Goal: Task Accomplishment & Management: Use online tool/utility

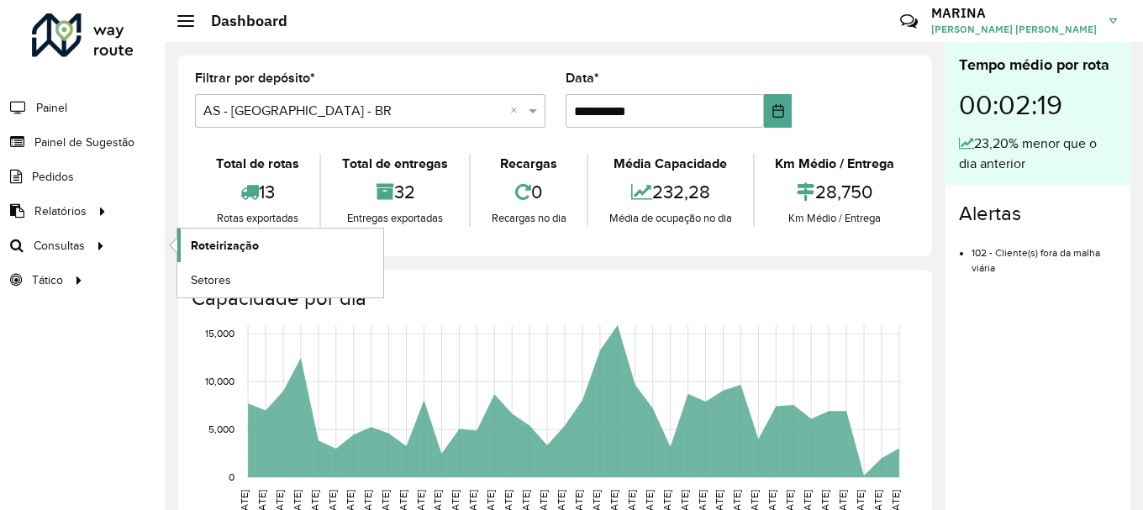
click at [218, 235] on link "Roteirização" at bounding box center [280, 246] width 206 height 34
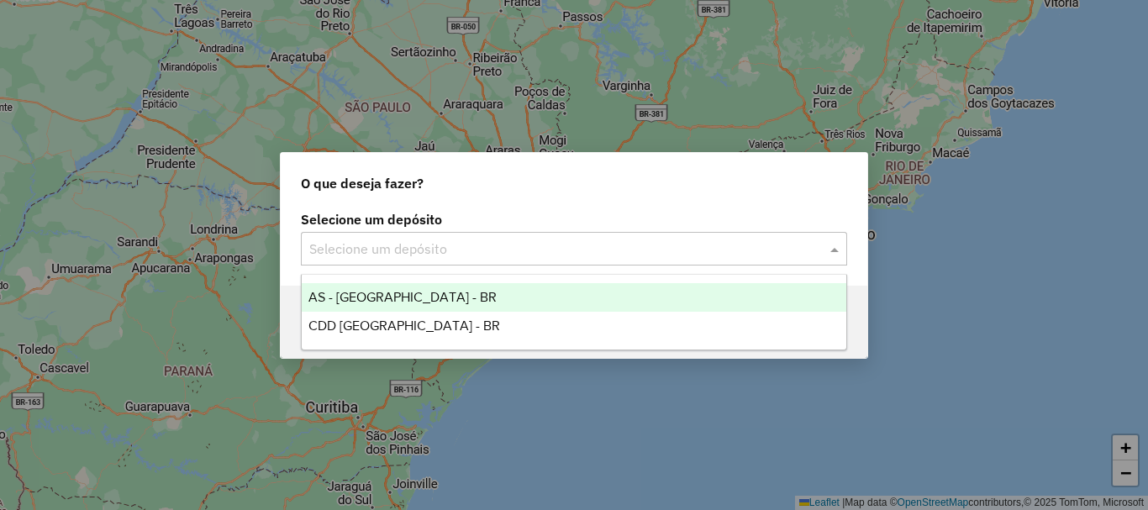
click at [339, 240] on input "text" at bounding box center [557, 250] width 496 height 20
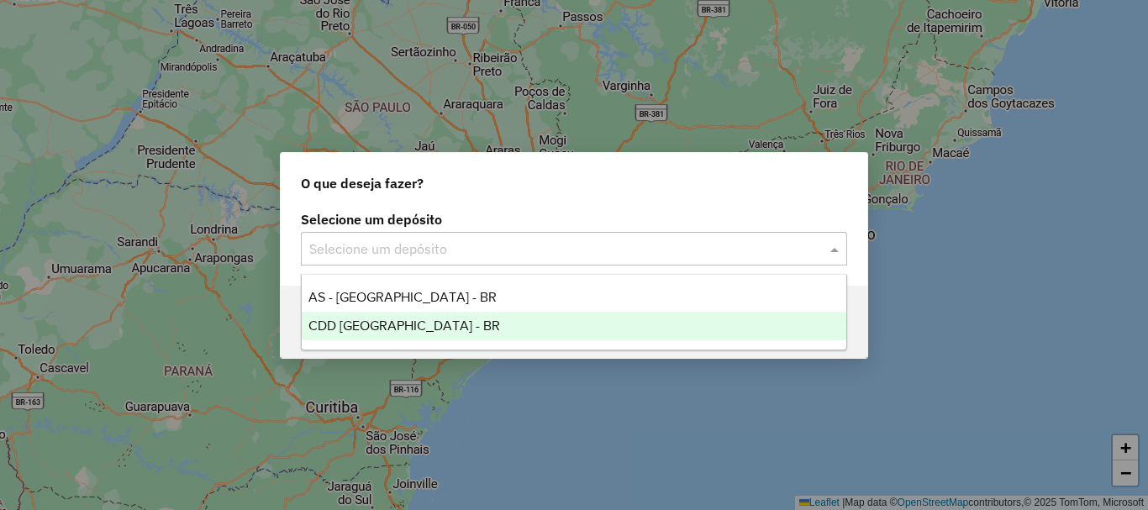
click at [351, 319] on span "CDD [GEOGRAPHIC_DATA] - BR" at bounding box center [405, 326] width 192 height 14
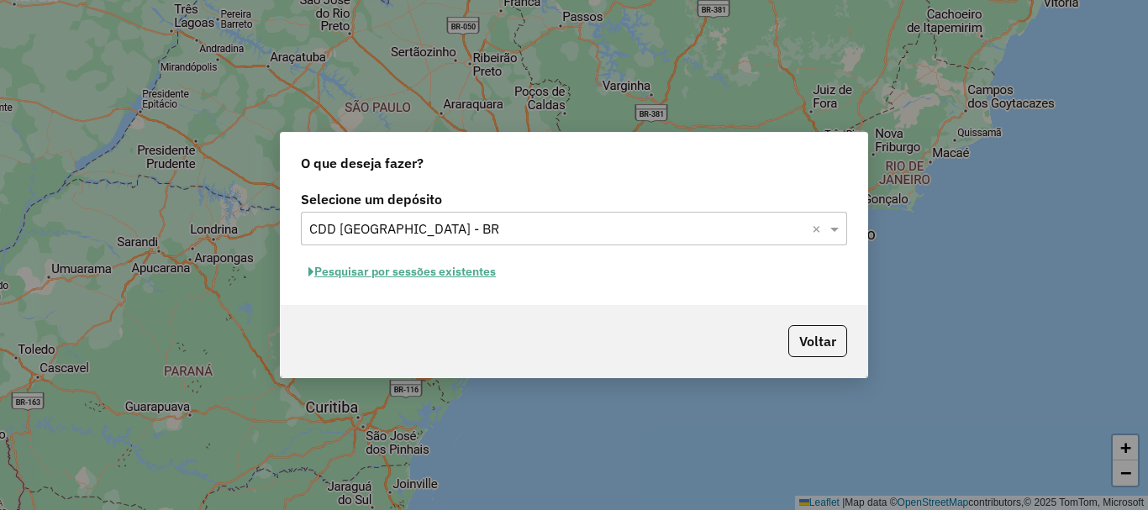
click at [451, 266] on button "Pesquisar por sessões existentes" at bounding box center [402, 272] width 203 height 26
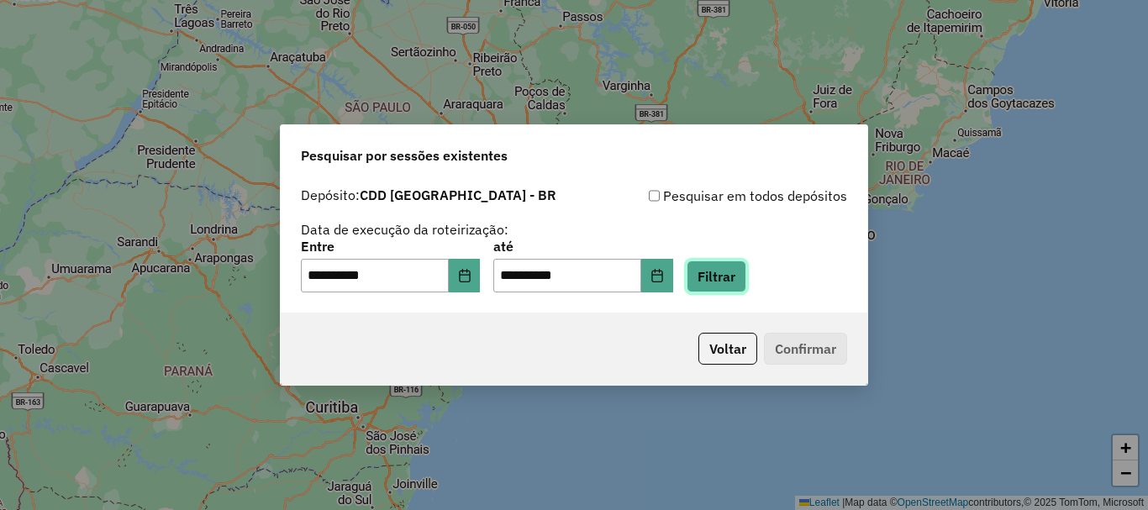
click at [736, 283] on button "Filtrar" at bounding box center [717, 277] width 60 height 32
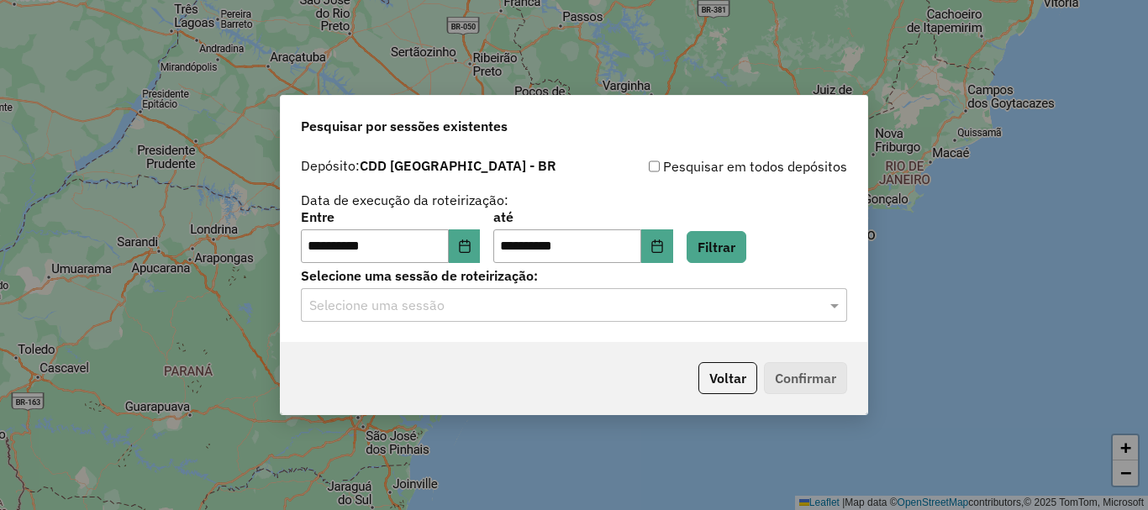
click at [767, 311] on input "text" at bounding box center [557, 306] width 496 height 20
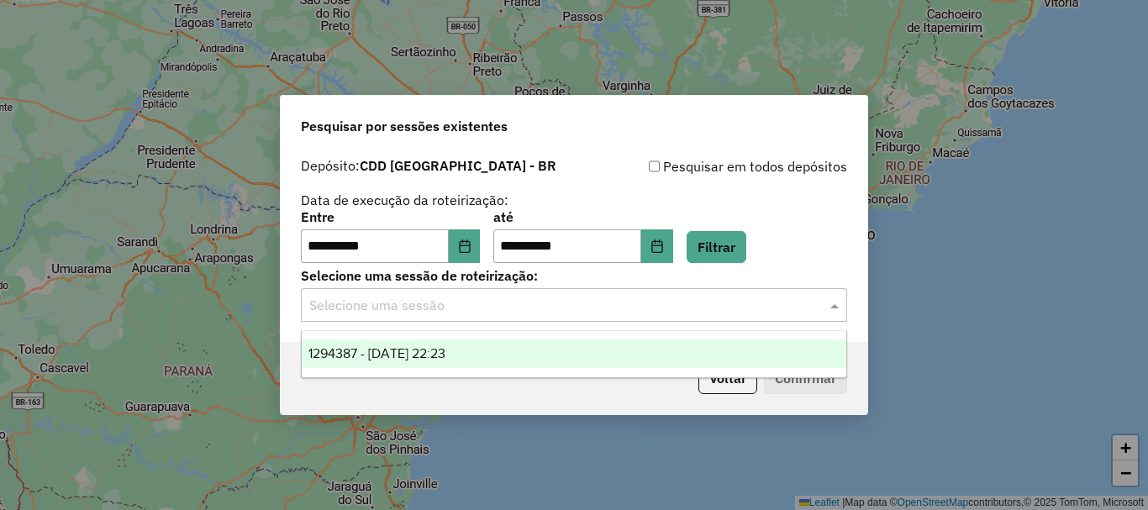
click at [393, 362] on div "1294387 - 14/10/2025 22:23" at bounding box center [574, 354] width 545 height 29
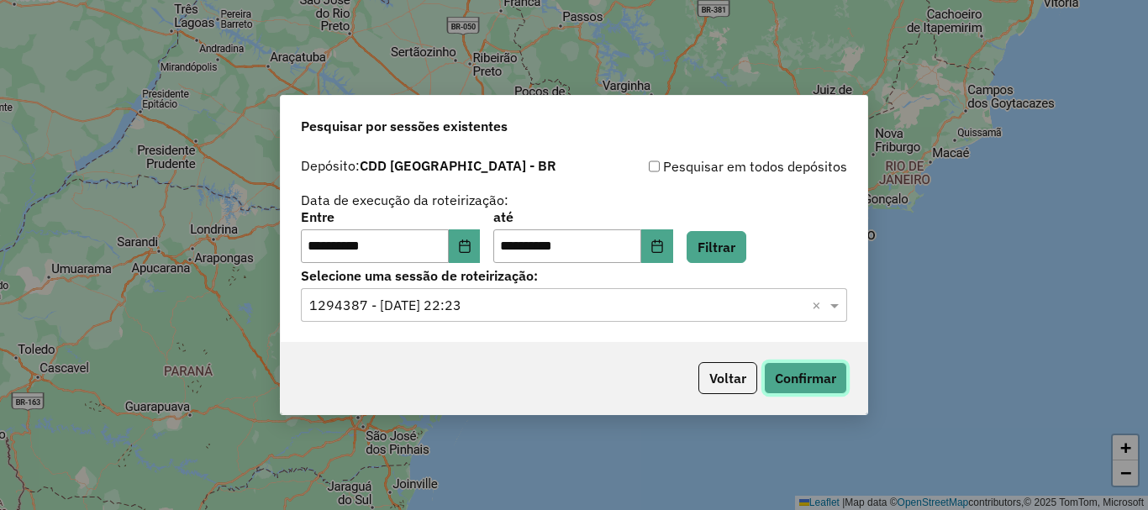
click at [816, 375] on button "Confirmar" at bounding box center [805, 378] width 83 height 32
click at [470, 246] on icon "Choose Date" at bounding box center [464, 246] width 11 height 13
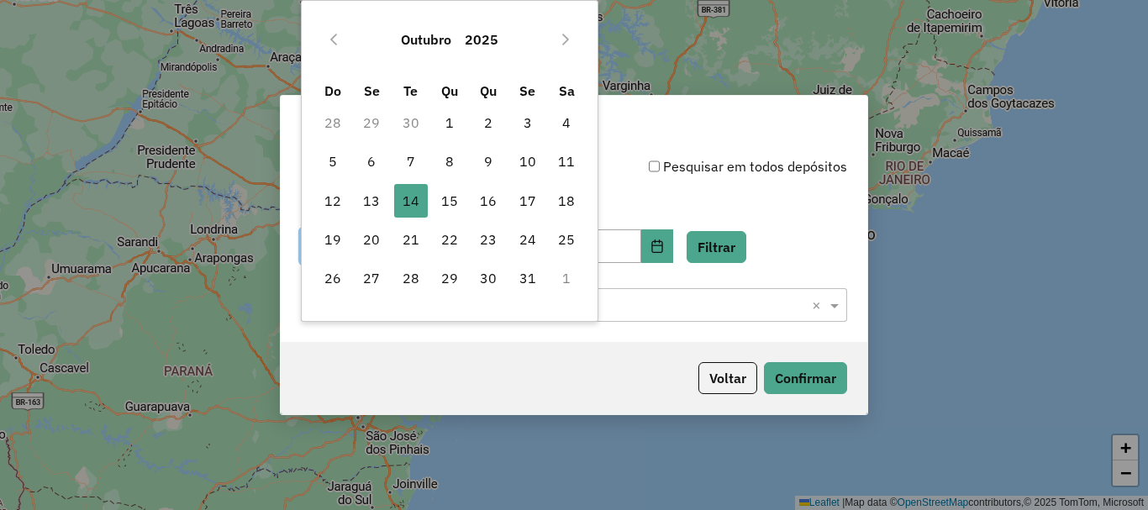
click at [371, 218] on td "13" at bounding box center [371, 201] width 39 height 39
click at [372, 208] on span "13" at bounding box center [372, 201] width 34 height 34
type input "**********"
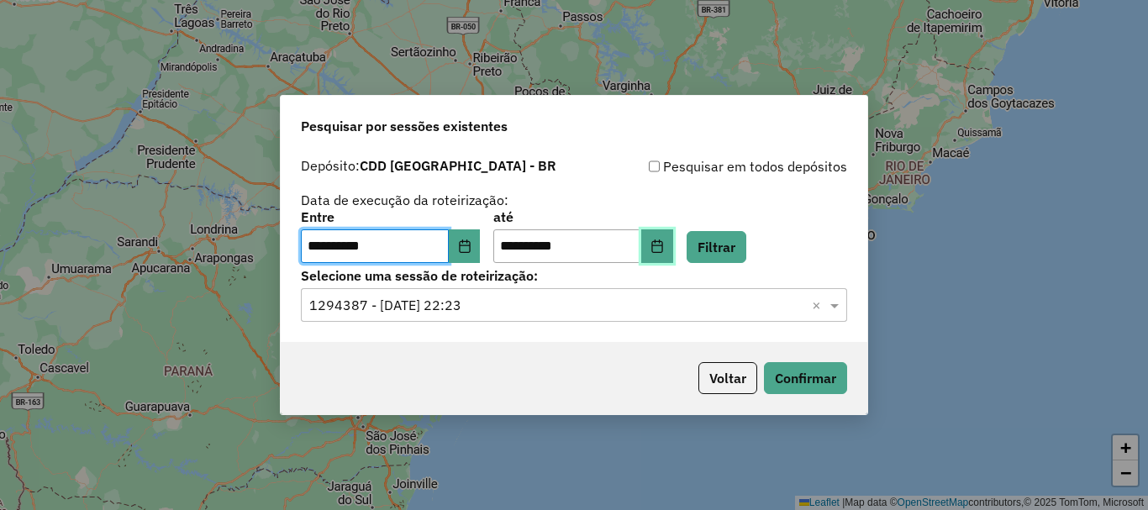
click at [671, 241] on button "Choose Date" at bounding box center [657, 247] width 32 height 34
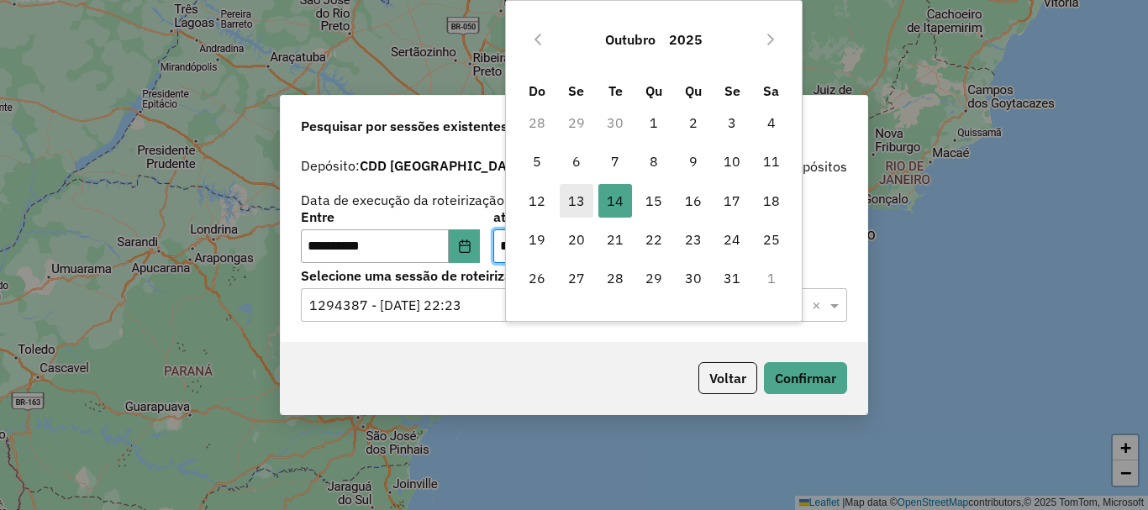
click at [579, 200] on span "13" at bounding box center [577, 201] width 34 height 34
type input "**********"
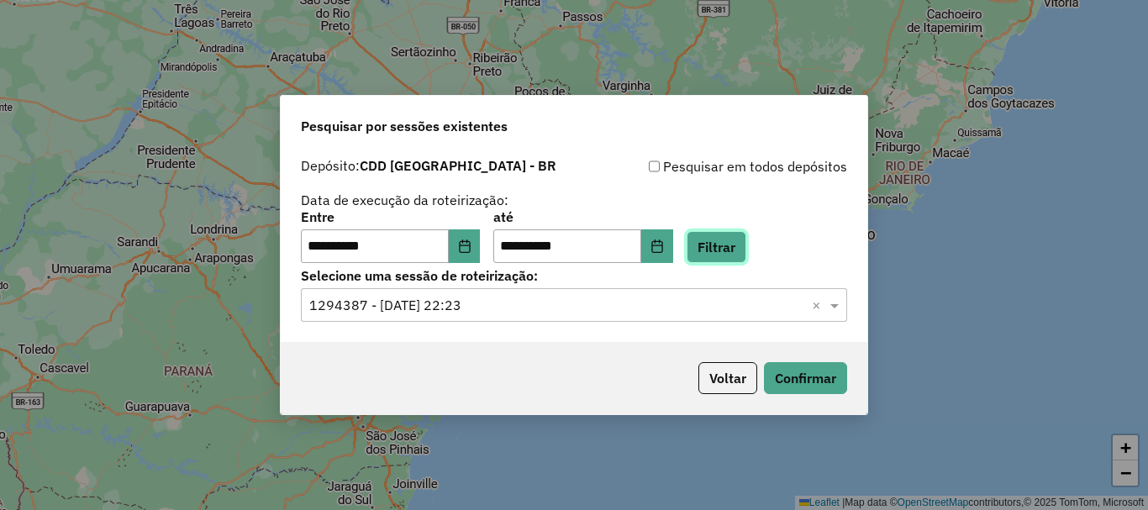
click at [731, 242] on button "Filtrar" at bounding box center [717, 247] width 60 height 32
click at [509, 310] on input "text" at bounding box center [557, 306] width 496 height 20
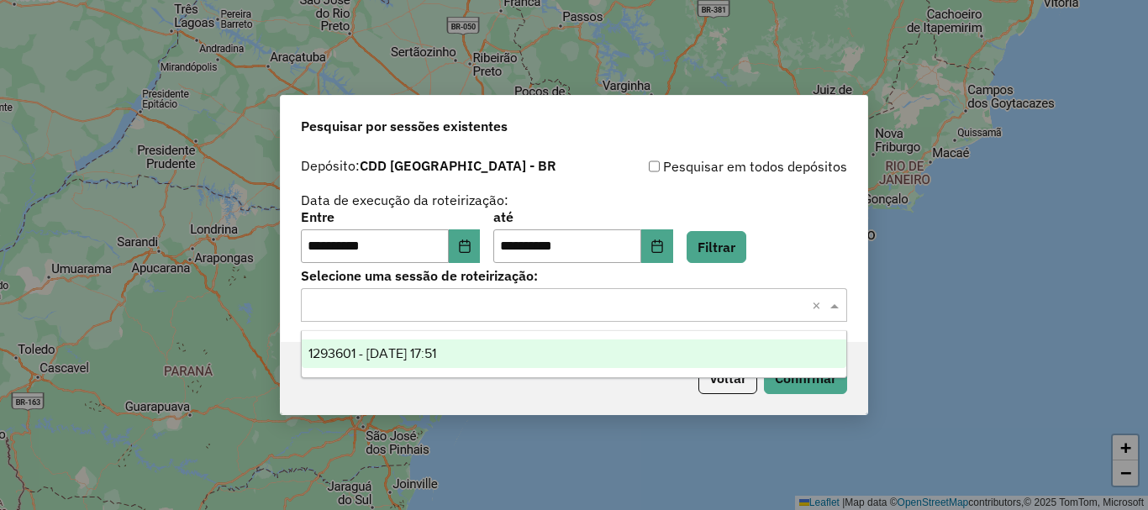
click at [436, 359] on span "1293601 - 13/10/2025 17:51" at bounding box center [373, 353] width 128 height 14
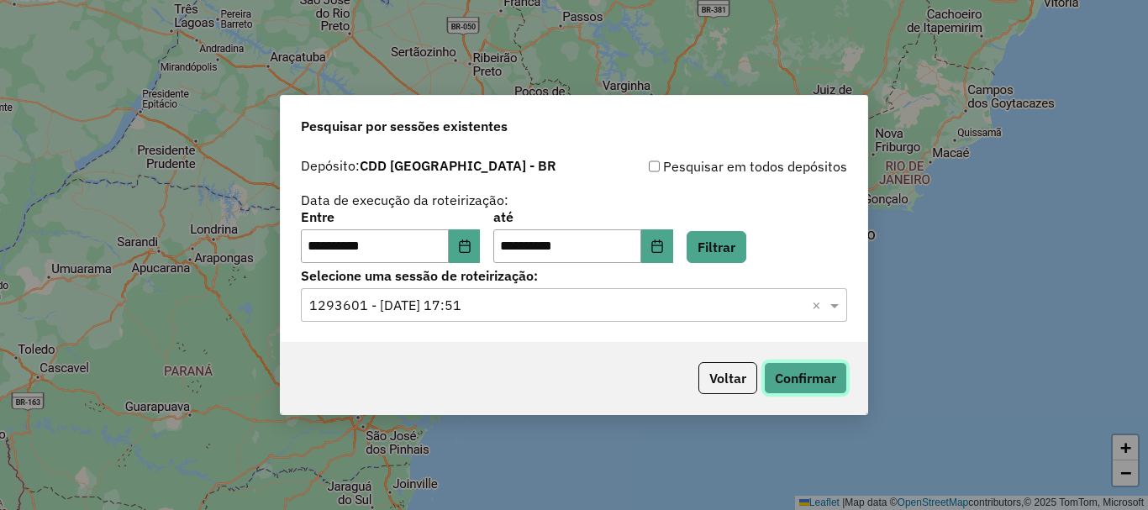
click at [825, 384] on button "Confirmar" at bounding box center [805, 378] width 83 height 32
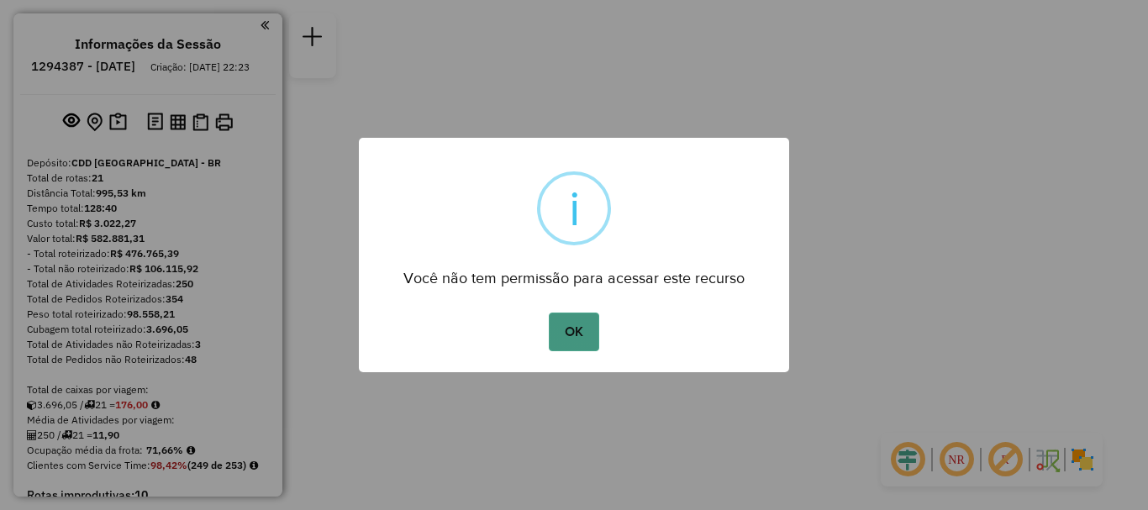
click at [577, 331] on button "OK" at bounding box center [574, 332] width 50 height 39
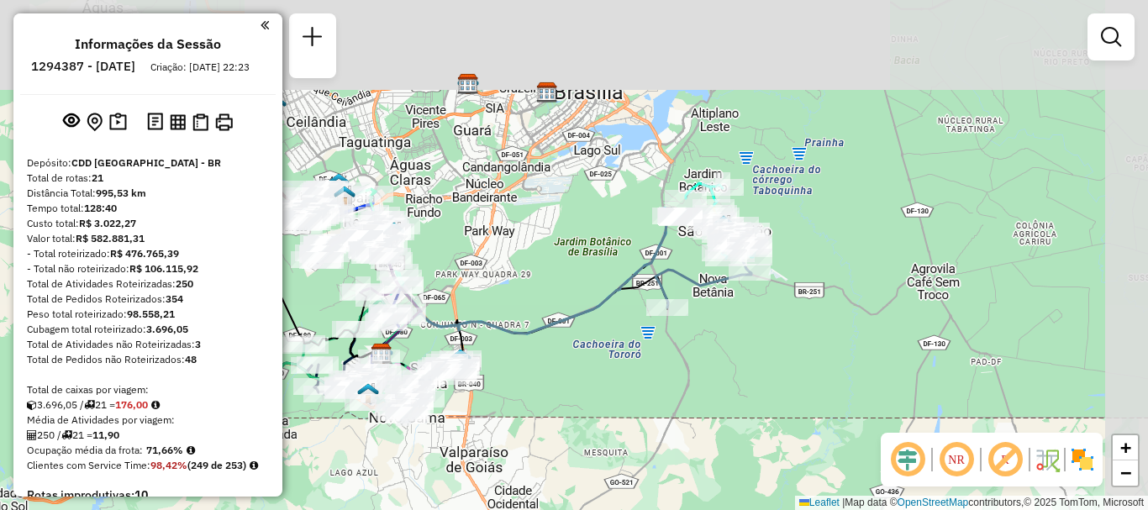
drag, startPoint x: 802, startPoint y: 238, endPoint x: 760, endPoint y: 369, distance: 137.7
click at [760, 369] on div "Janela de atendimento Grade de atendimento Capacidade Transportadoras Veículos …" at bounding box center [574, 255] width 1148 height 510
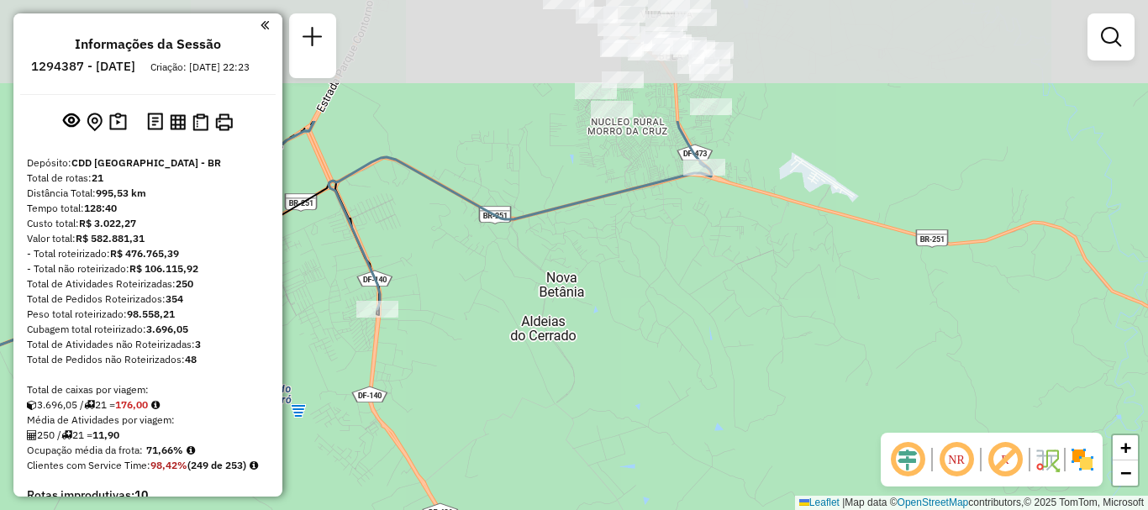
drag, startPoint x: 685, startPoint y: 216, endPoint x: 699, endPoint y: 401, distance: 185.5
click at [699, 402] on div "Janela de atendimento Grade de atendimento Capacidade Transportadoras Veículos …" at bounding box center [574, 255] width 1148 height 510
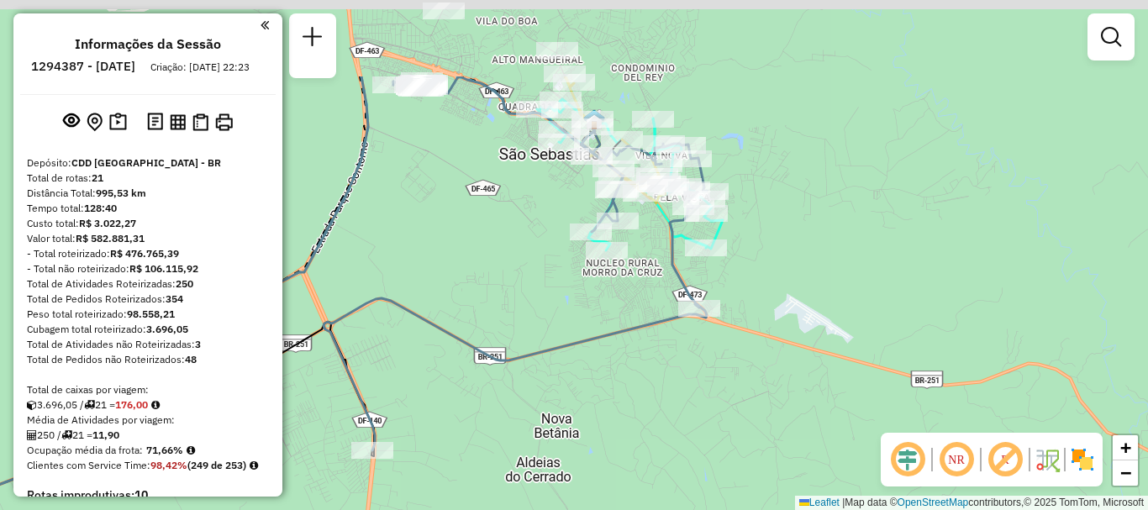
drag, startPoint x: 661, startPoint y: 269, endPoint x: 649, endPoint y: 399, distance: 130.8
click at [649, 399] on div "Janela de atendimento Grade de atendimento Capacidade Transportadoras Veículos …" at bounding box center [574, 255] width 1148 height 510
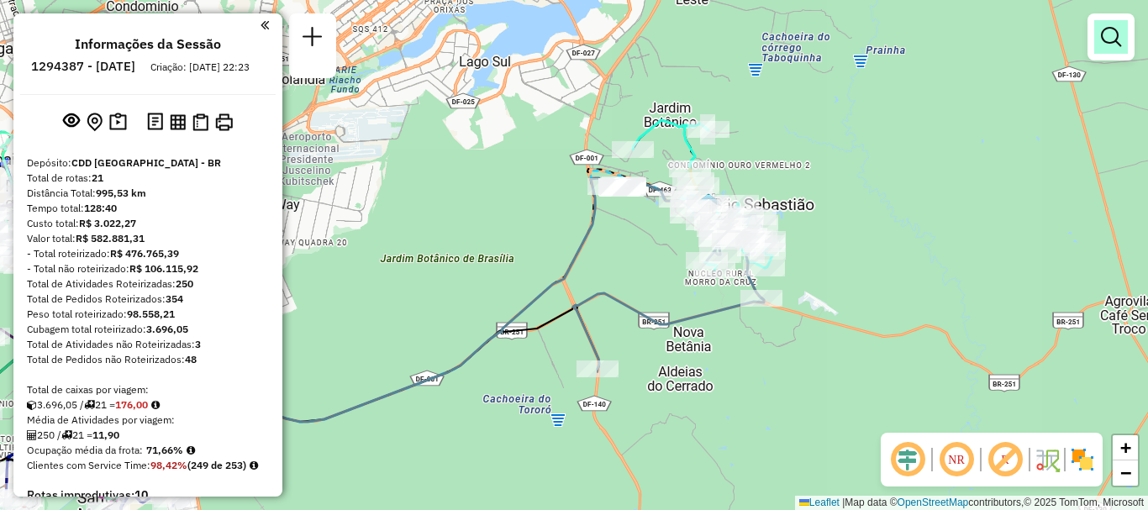
click at [1112, 45] on em at bounding box center [1111, 37] width 20 height 20
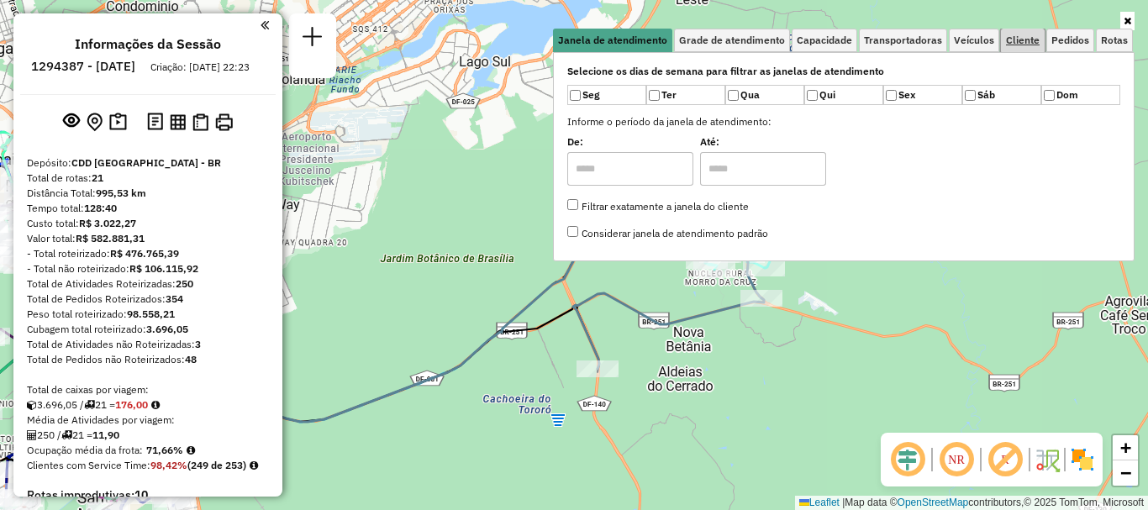
click at [1016, 40] on span "Cliente" at bounding box center [1023, 40] width 34 height 10
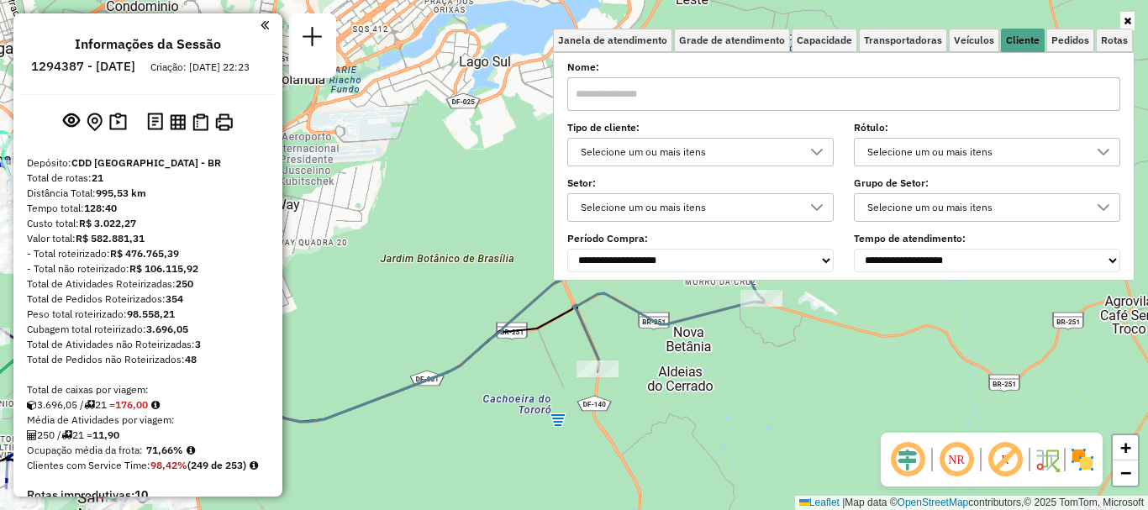
click at [706, 87] on input "text" at bounding box center [843, 94] width 553 height 34
click at [751, 87] on input "text" at bounding box center [843, 94] width 553 height 34
click at [903, 124] on label "Rótulo:" at bounding box center [987, 127] width 267 height 15
click at [958, 40] on span "Veículos" at bounding box center [974, 40] width 40 height 10
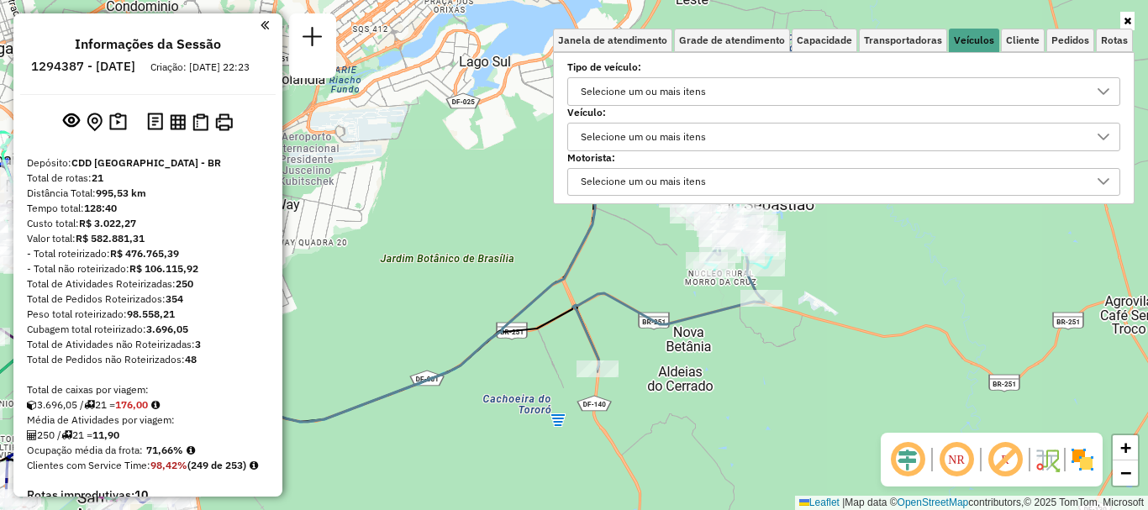
click at [628, 135] on div "Selecione um ou mais itens" at bounding box center [643, 137] width 137 height 27
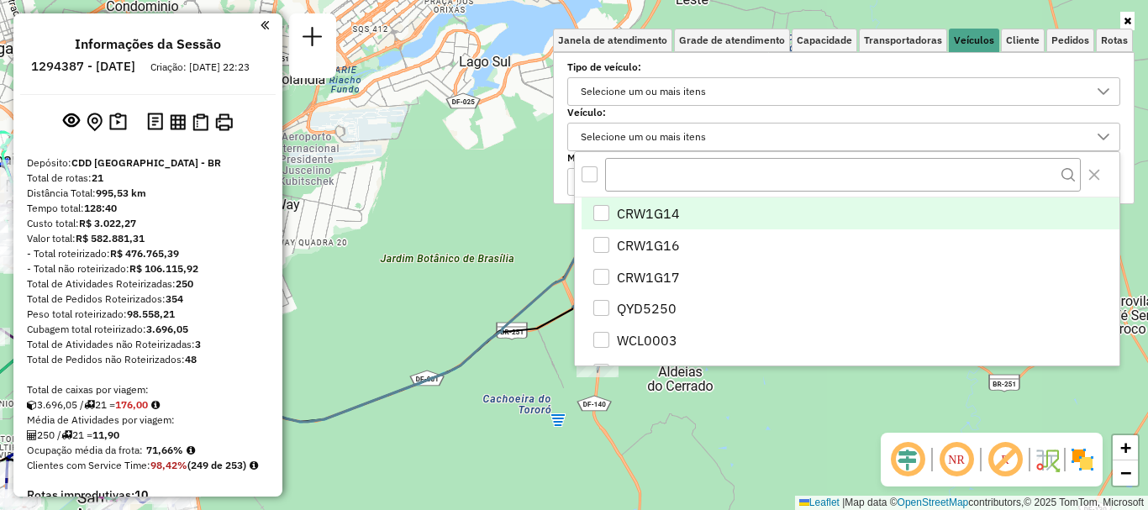
scroll to position [10, 58]
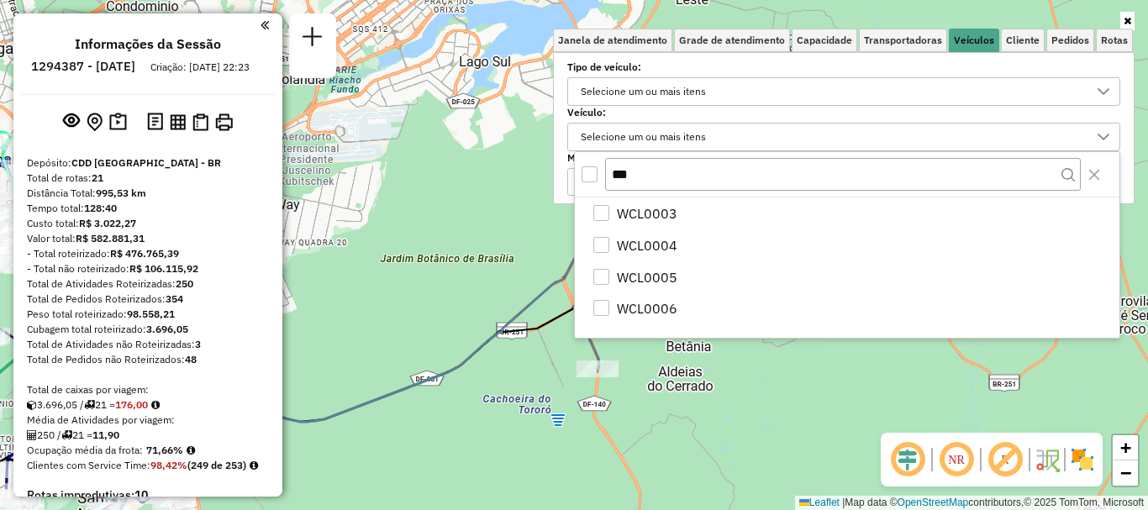
type input "***"
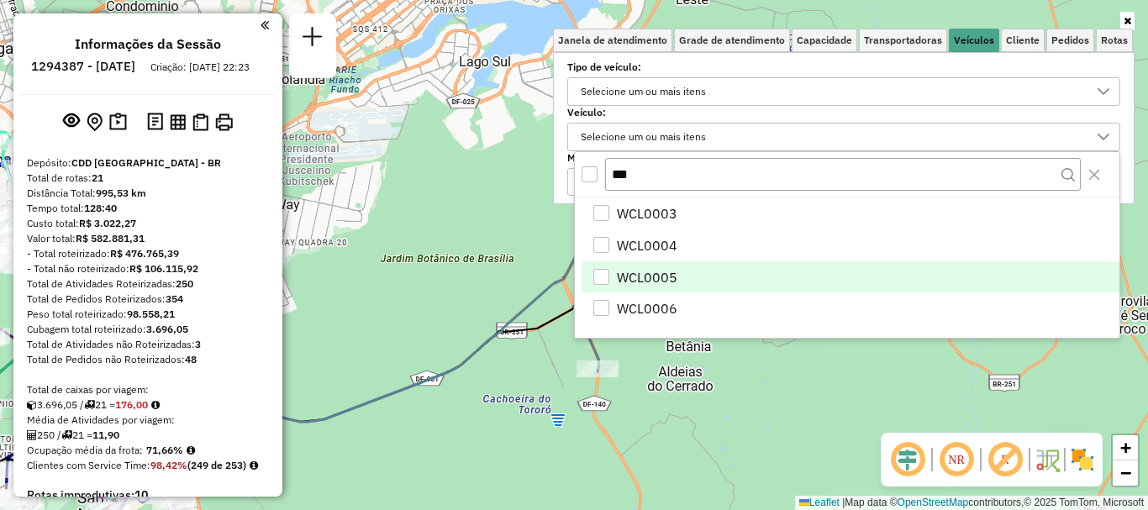
click at [601, 274] on div "WCL0005" at bounding box center [602, 277] width 16 height 16
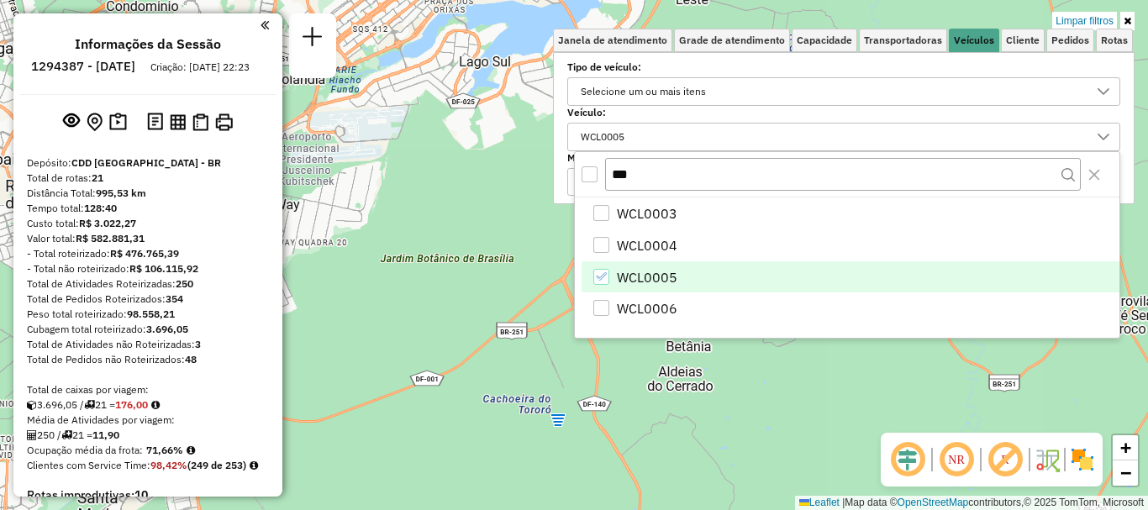
click at [1134, 18] on link at bounding box center [1128, 21] width 14 height 18
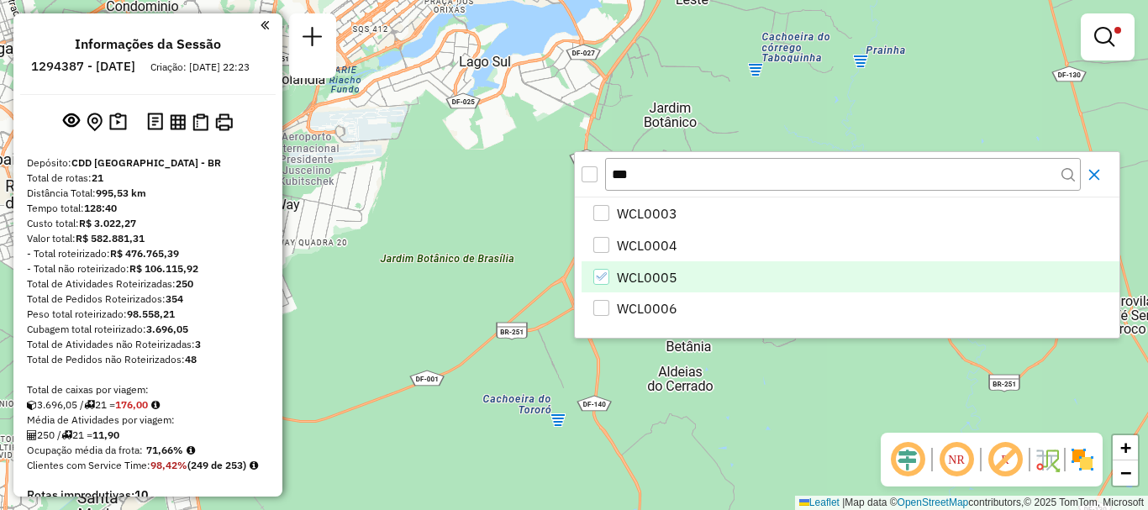
click at [1100, 179] on icon "Close" at bounding box center [1095, 174] width 11 height 11
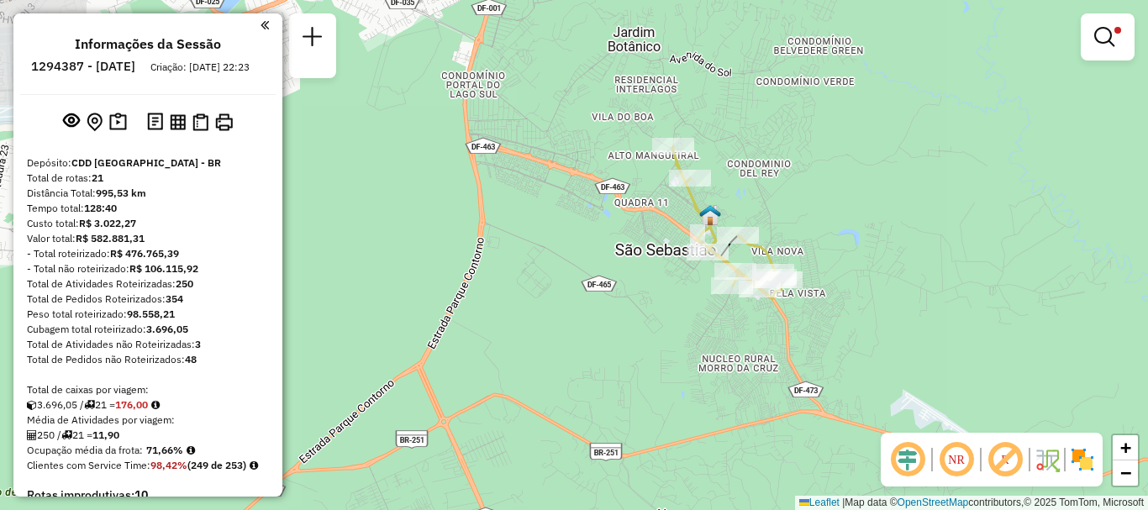
drag, startPoint x: 826, startPoint y: 223, endPoint x: 802, endPoint y: 332, distance: 111.8
click at [802, 332] on div "Limpar filtros Janela de atendimento Grade de atendimento Capacidade Transporta…" at bounding box center [574, 255] width 1148 height 510
click at [710, 217] on img at bounding box center [710, 215] width 22 height 22
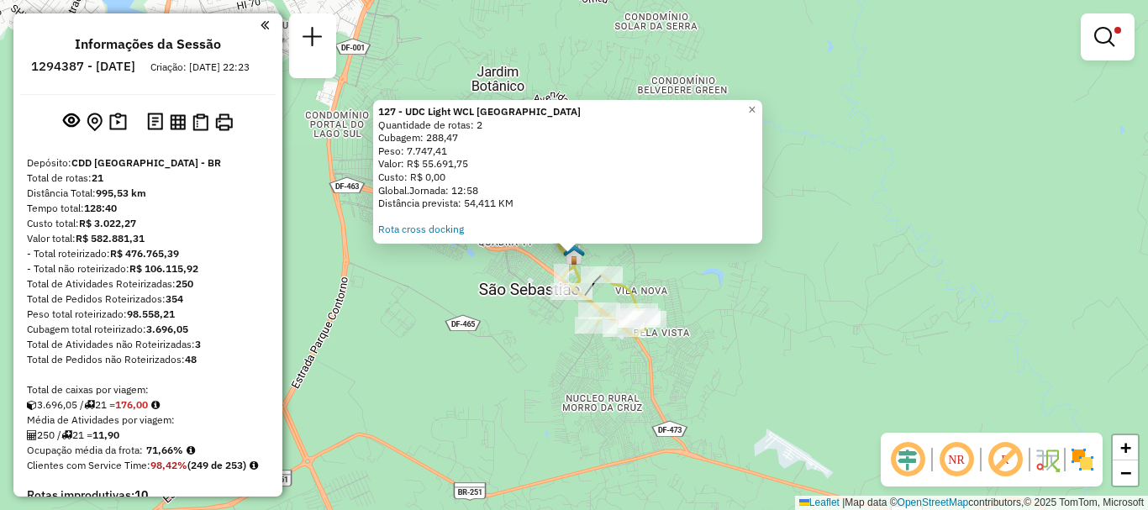
click at [598, 197] on div "Distância prevista: 54,411 KM" at bounding box center [567, 203] width 379 height 13
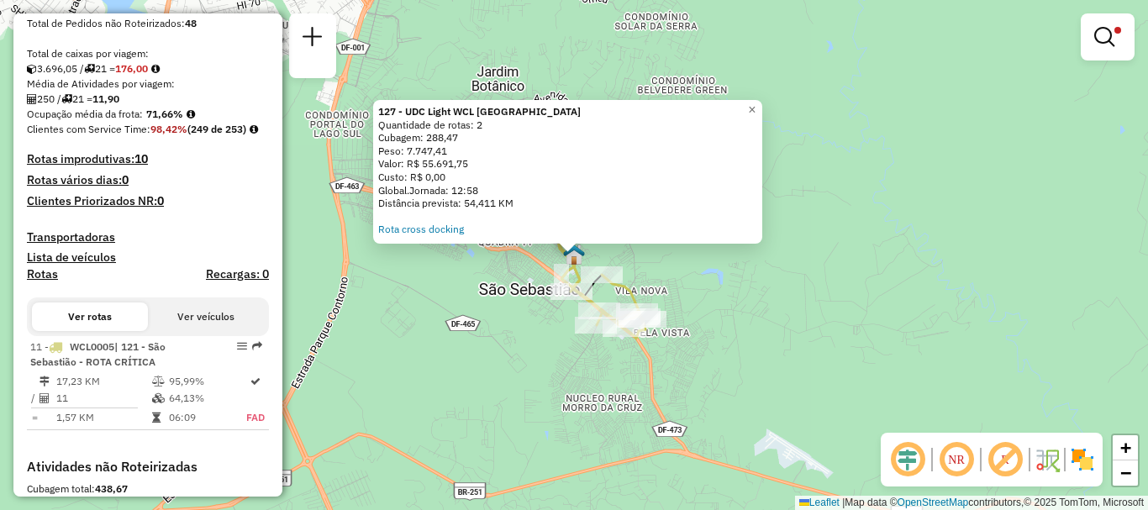
scroll to position [594, 0]
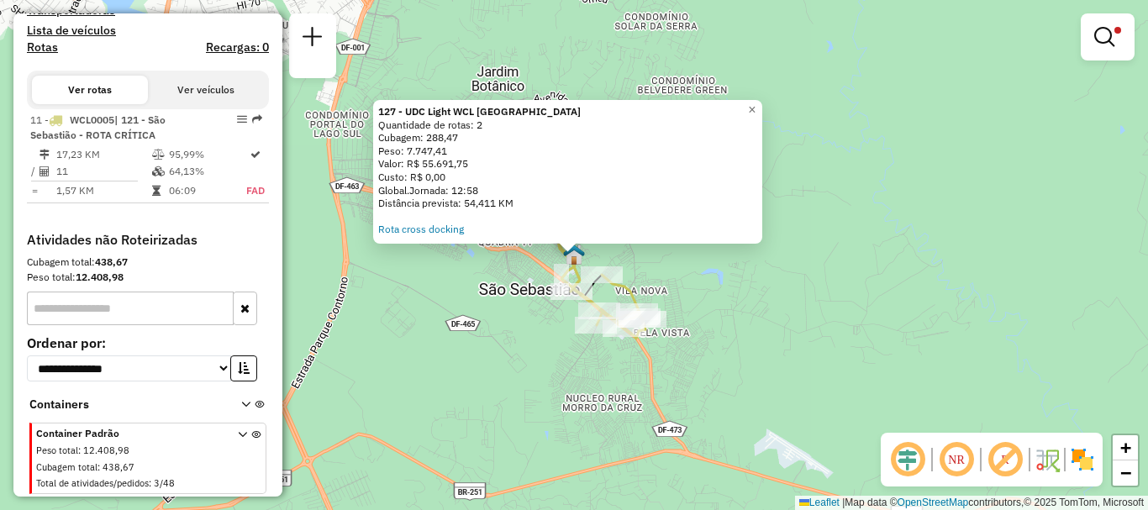
click at [690, 150] on div "Peso: 7.747,41" at bounding box center [567, 151] width 379 height 13
click at [462, 130] on div "Quantidade de rotas: 2" at bounding box center [567, 125] width 379 height 13
click at [461, 113] on strong "127 - UDC Light WCL [GEOGRAPHIC_DATA]" at bounding box center [479, 111] width 203 height 13
click at [580, 167] on div "Valor: R$ 55.691,75" at bounding box center [567, 163] width 379 height 13
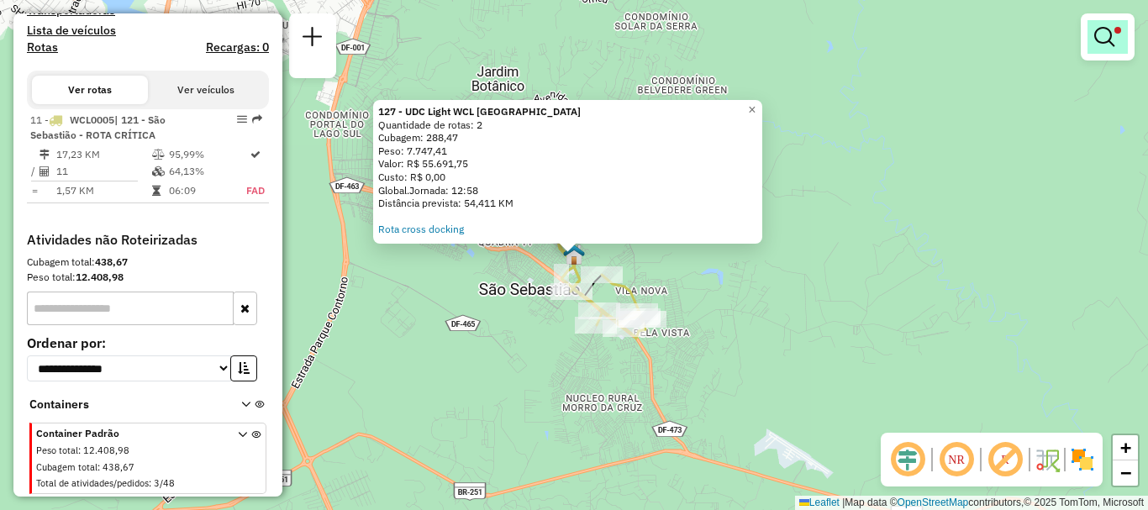
click at [1114, 40] on em at bounding box center [1105, 37] width 20 height 20
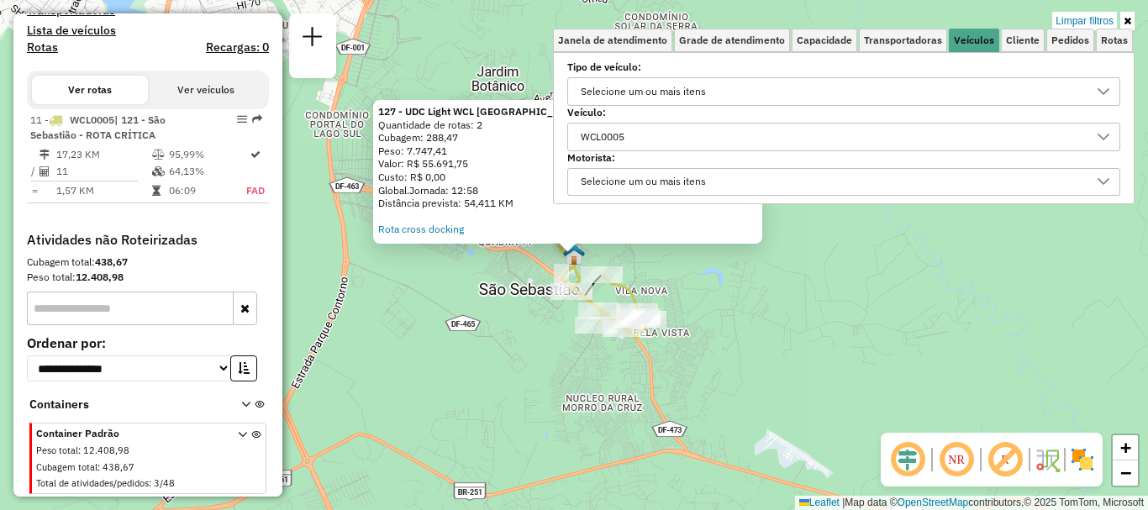
click at [430, 168] on div "Valor: R$ 55.691,75" at bounding box center [567, 163] width 379 height 13
click at [547, 306] on div "127 - UDC Light WCL Casa São Sebastião Quantidade de rotas: 2 Cubagem: 288,47 P…" at bounding box center [574, 255] width 1148 height 510
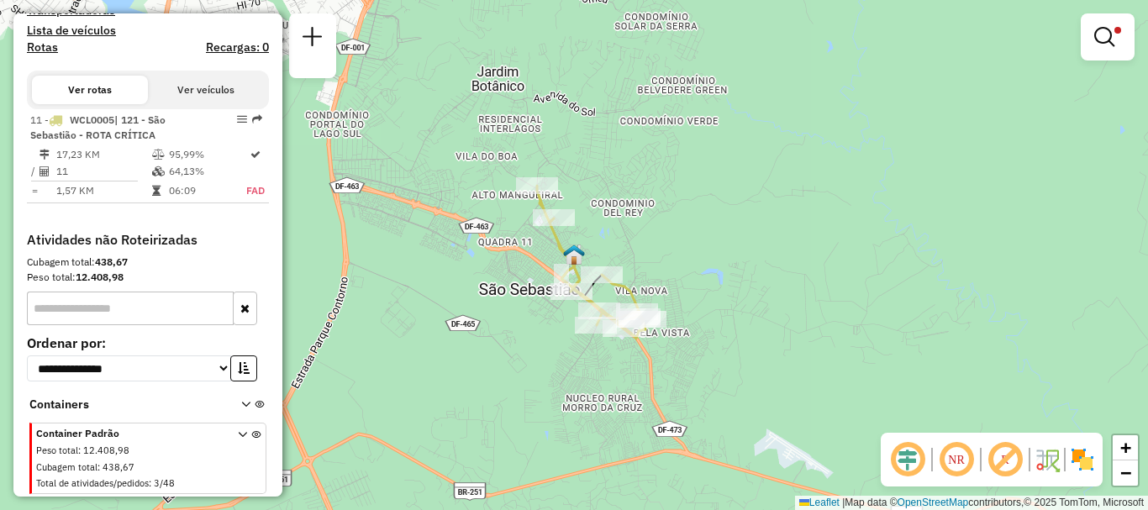
click at [631, 287] on icon at bounding box center [591, 262] width 108 height 153
select select "**********"
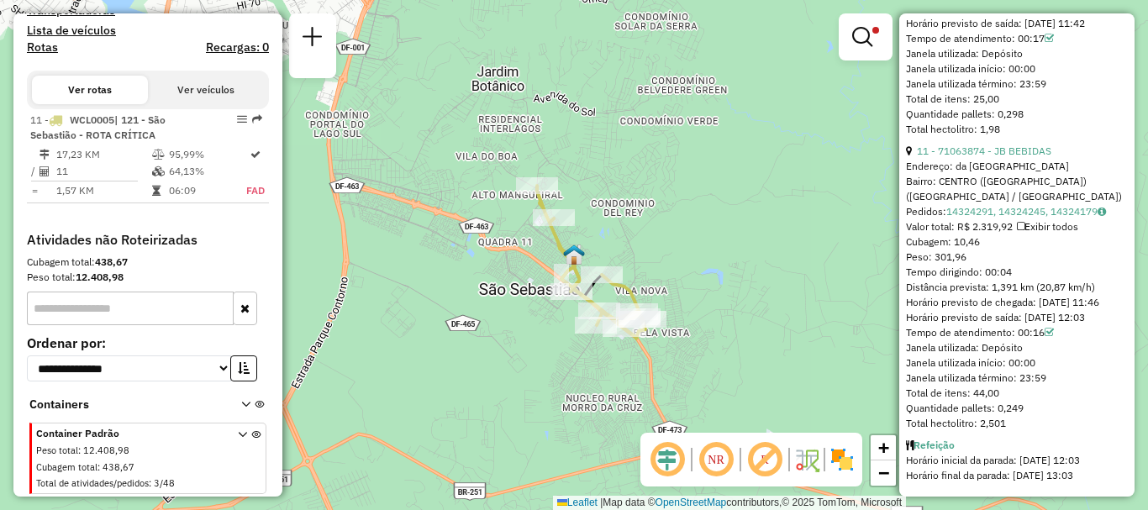
scroll to position [3597, 0]
click at [827, 358] on div "Limpar filtros Janela de atendimento Grade de atendimento Capacidade Transporta…" at bounding box center [574, 255] width 1148 height 510
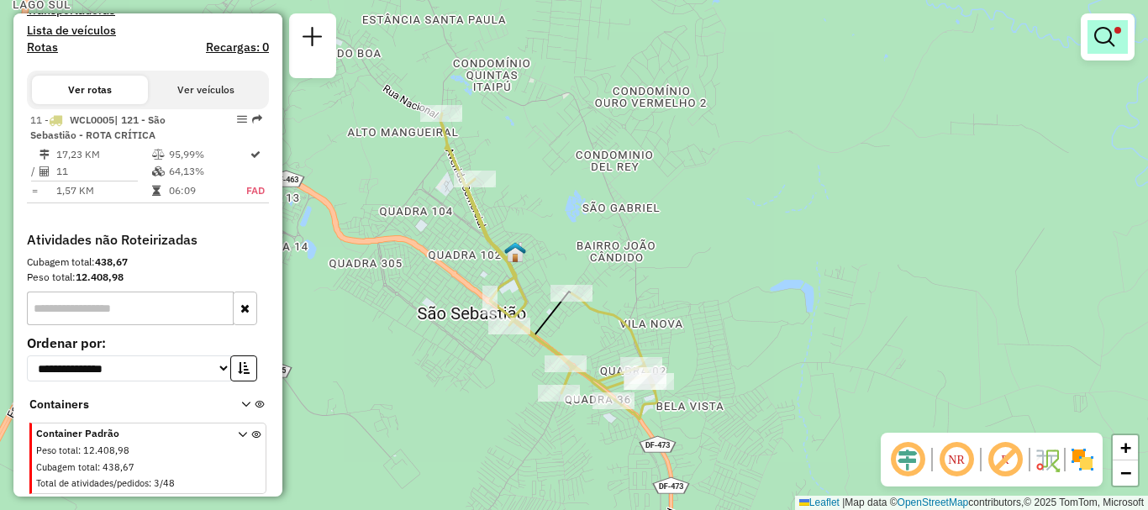
click at [1110, 44] on em at bounding box center [1105, 37] width 20 height 20
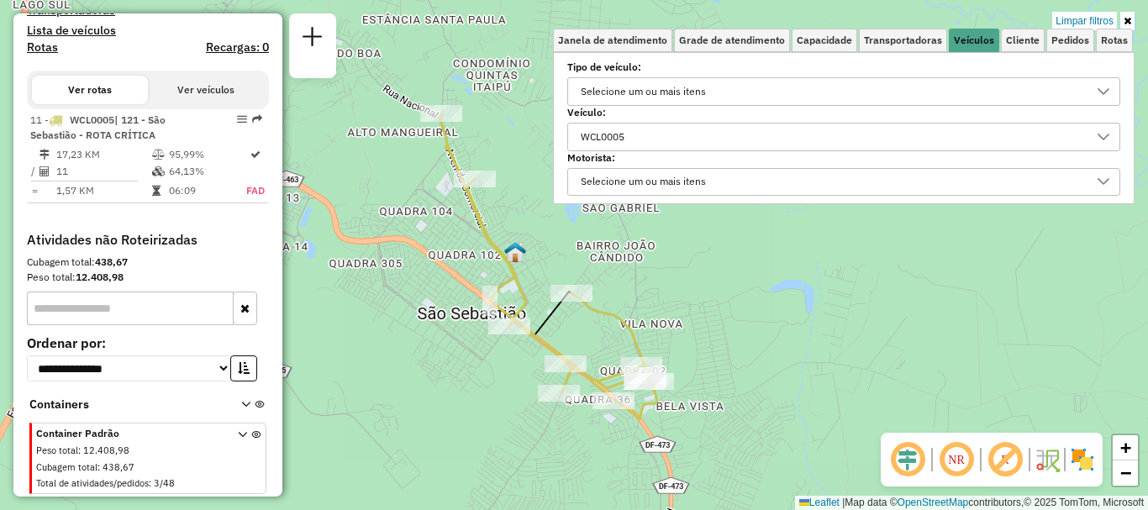
click at [662, 130] on div "WCL0005" at bounding box center [831, 137] width 513 height 27
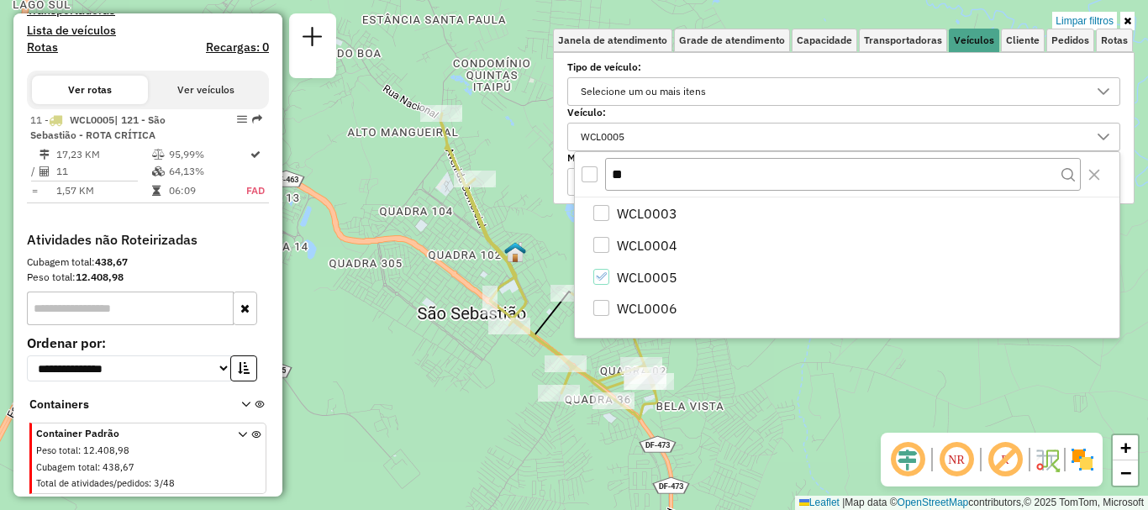
type input "*"
type input "***"
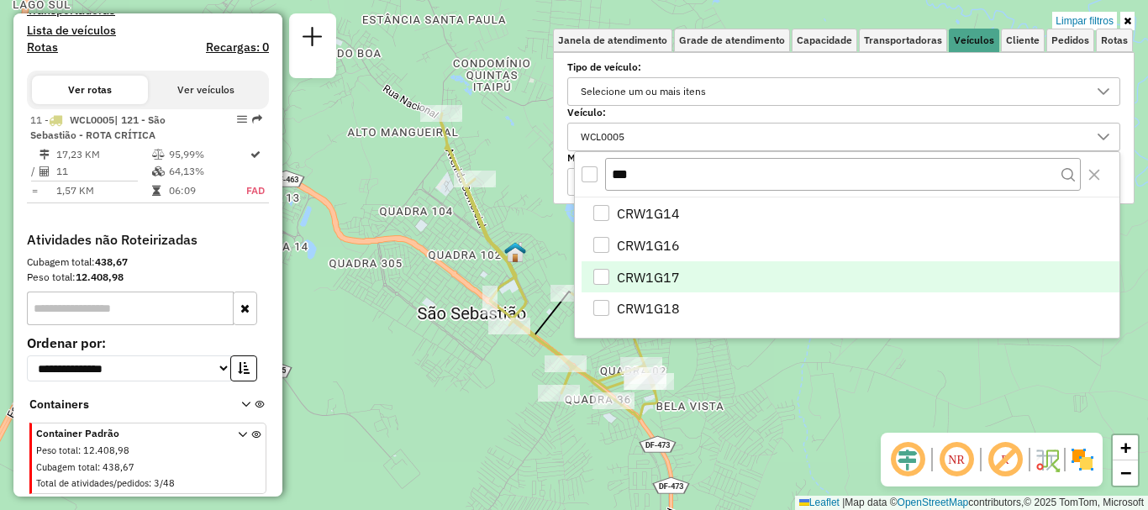
click at [682, 278] on li "CRW1G17" at bounding box center [851, 277] width 538 height 32
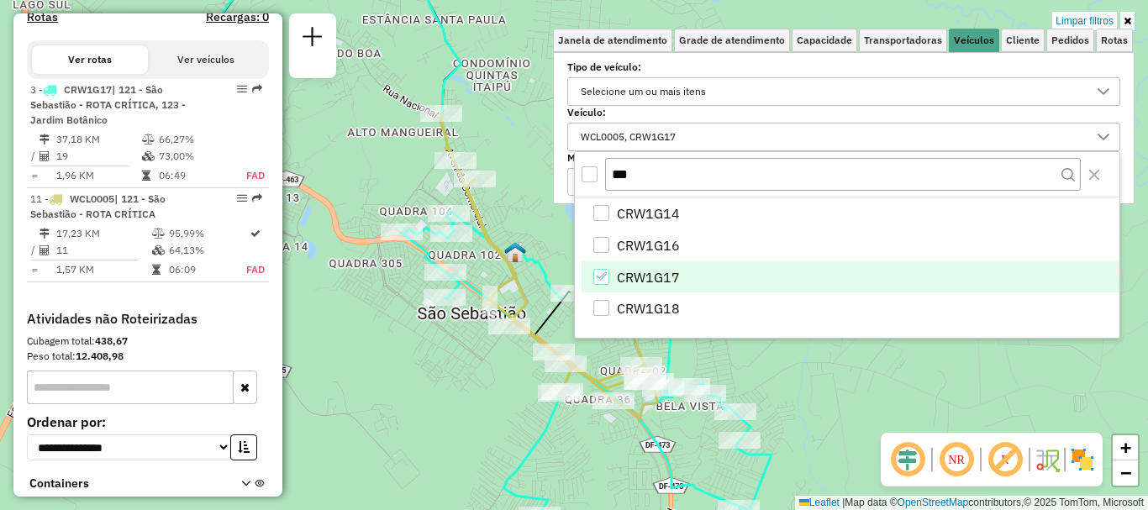
click at [927, 380] on div "Limpar filtros Janela de atendimento Grade de atendimento Capacidade Transporta…" at bounding box center [574, 255] width 1148 height 510
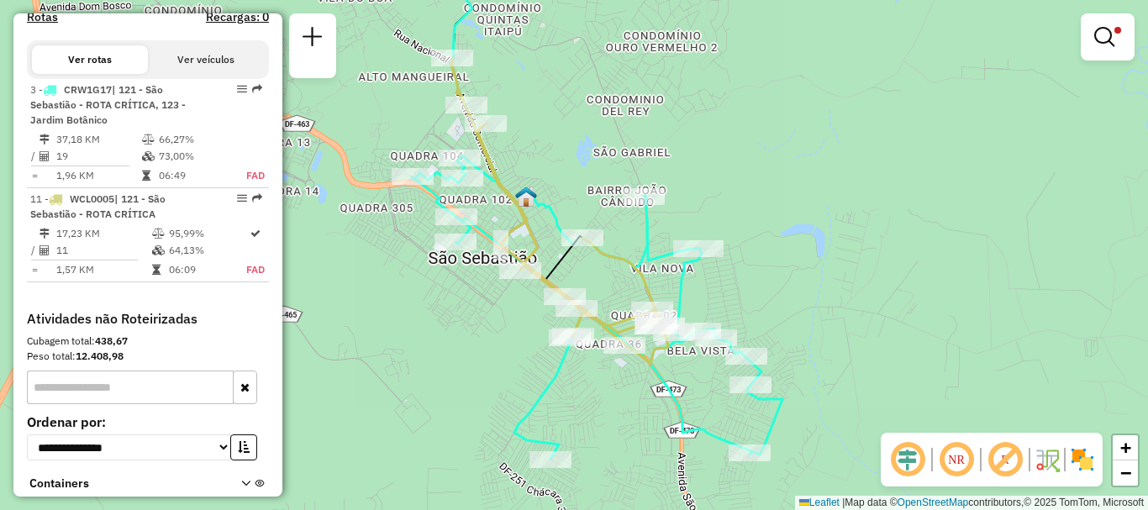
drag, startPoint x: 884, startPoint y: 360, endPoint x: 893, endPoint y: 332, distance: 29.2
click at [893, 332] on div "Limpar filtros Janela de atendimento Grade de atendimento Capacidade Transporta…" at bounding box center [574, 255] width 1148 height 510
click at [1026, 260] on div "Limpar filtros Janela de atendimento Grade de atendimento Capacidade Transporta…" at bounding box center [574, 255] width 1148 height 510
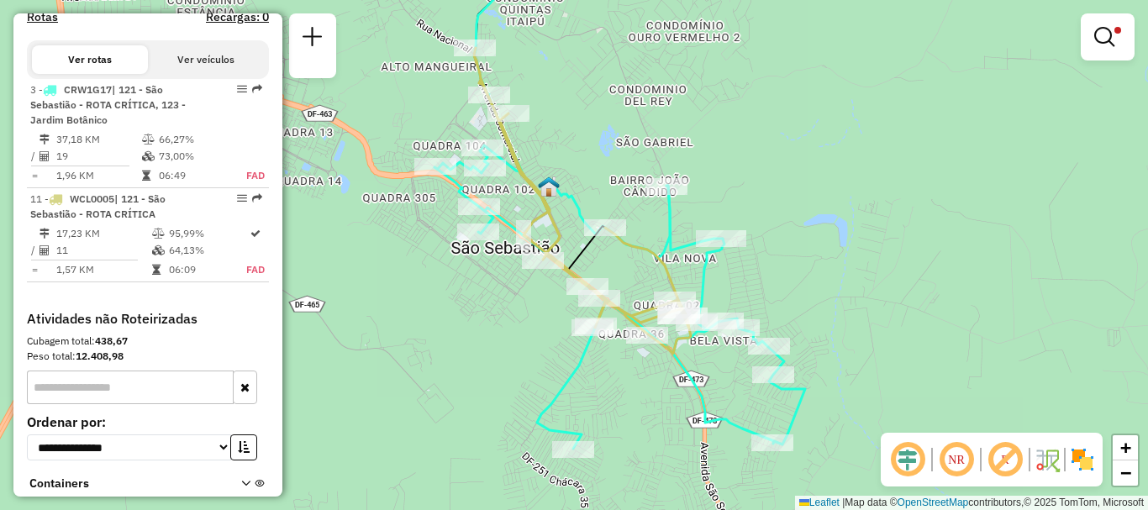
drag, startPoint x: 641, startPoint y: 448, endPoint x: 663, endPoint y: 438, distance: 24.8
click at [663, 438] on div "Limpar filtros Janela de atendimento Grade de atendimento Capacidade Transporta…" at bounding box center [574, 255] width 1148 height 510
click at [1111, 40] on em at bounding box center [1105, 37] width 20 height 20
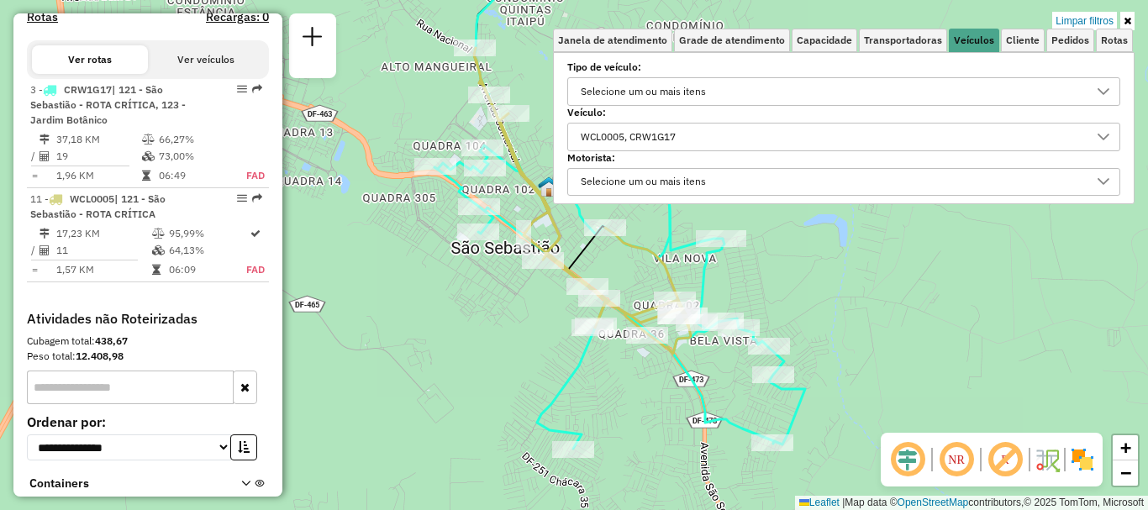
click at [861, 339] on div "Limpar filtros Janela de atendimento Grade de atendimento Capacidade Transporta…" at bounding box center [574, 255] width 1148 height 510
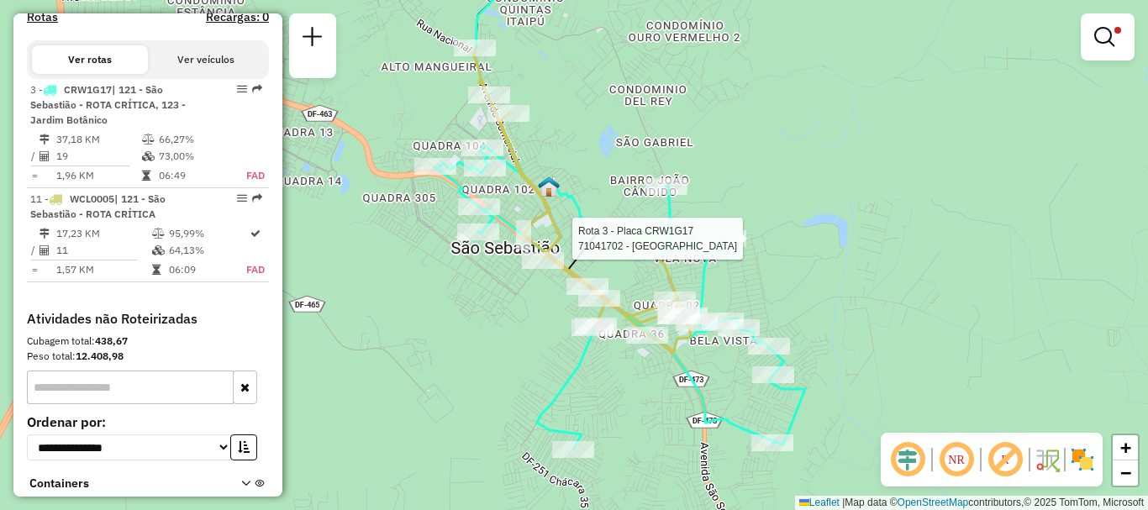
click at [720, 247] on div at bounding box center [721, 238] width 50 height 17
select select "**********"
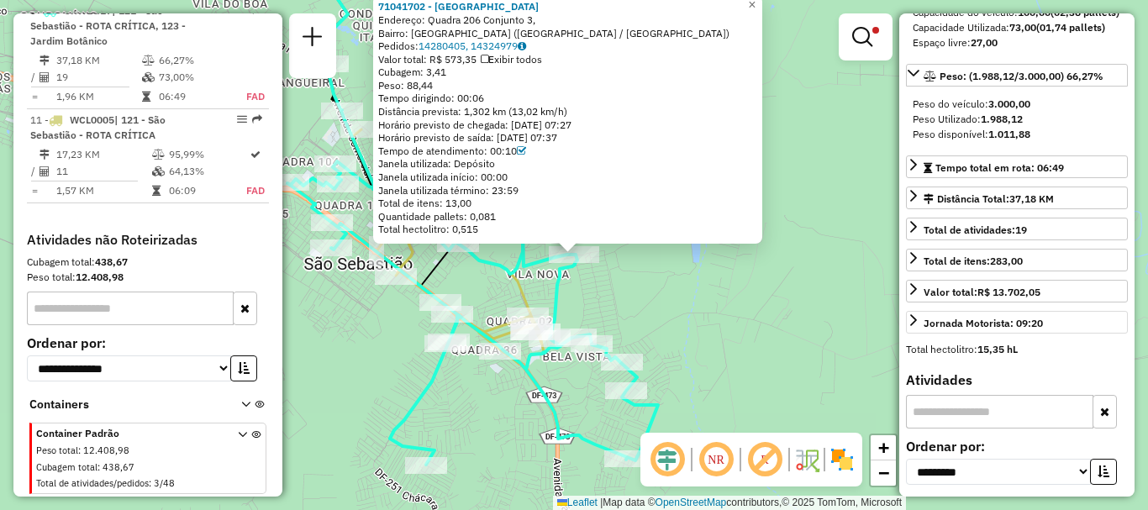
scroll to position [310, 0]
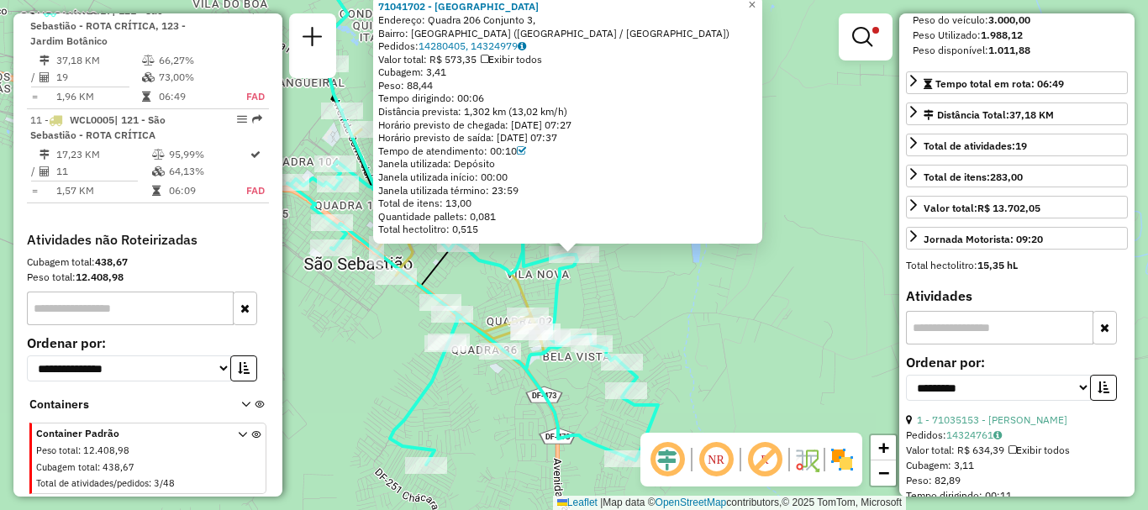
click at [1014, 343] on input "text" at bounding box center [999, 328] width 187 height 34
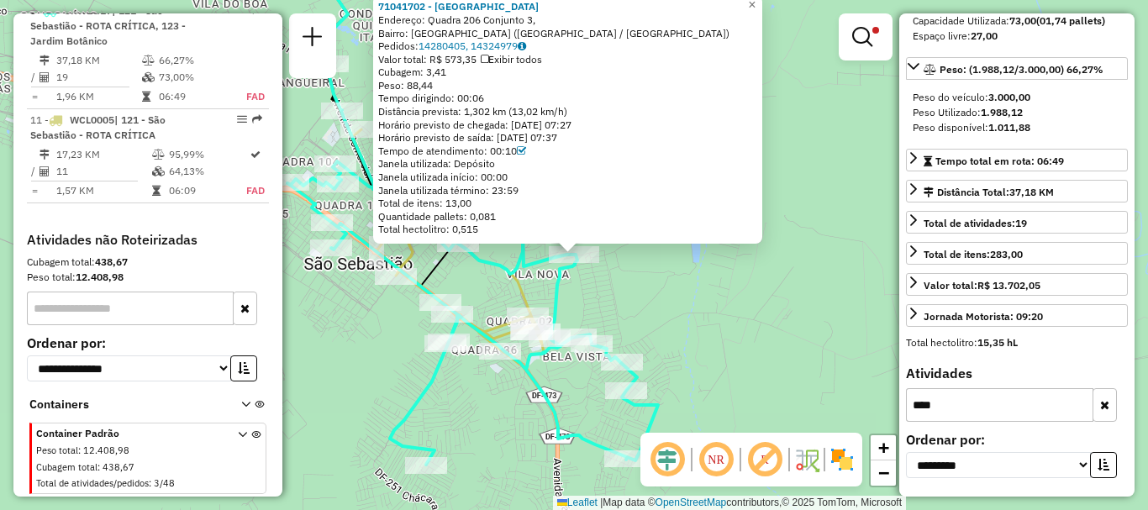
scroll to position [248, 0]
type input "*****"
click at [750, 369] on div "71041702 - [GEOGRAPHIC_DATA] Endereço: Quadra 206 Conjunto 3, Bairro: [GEOGRAPH…" at bounding box center [574, 255] width 1148 height 510
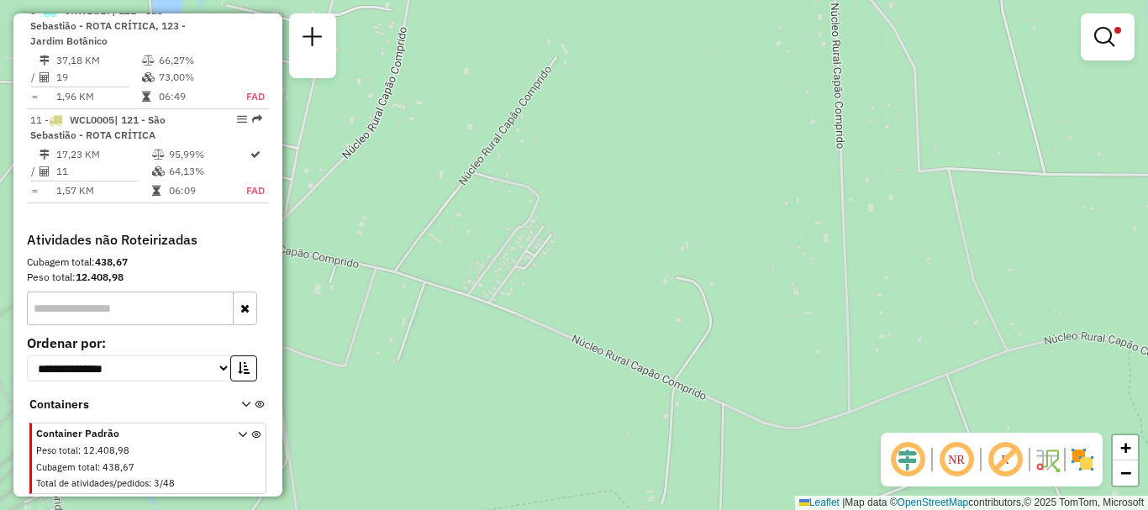
drag, startPoint x: 779, startPoint y: 172, endPoint x: 853, endPoint y: 357, distance: 199.7
click at [853, 357] on div "Limpar filtros Janela de atendimento Grade de atendimento Capacidade Transporta…" at bounding box center [574, 255] width 1148 height 510
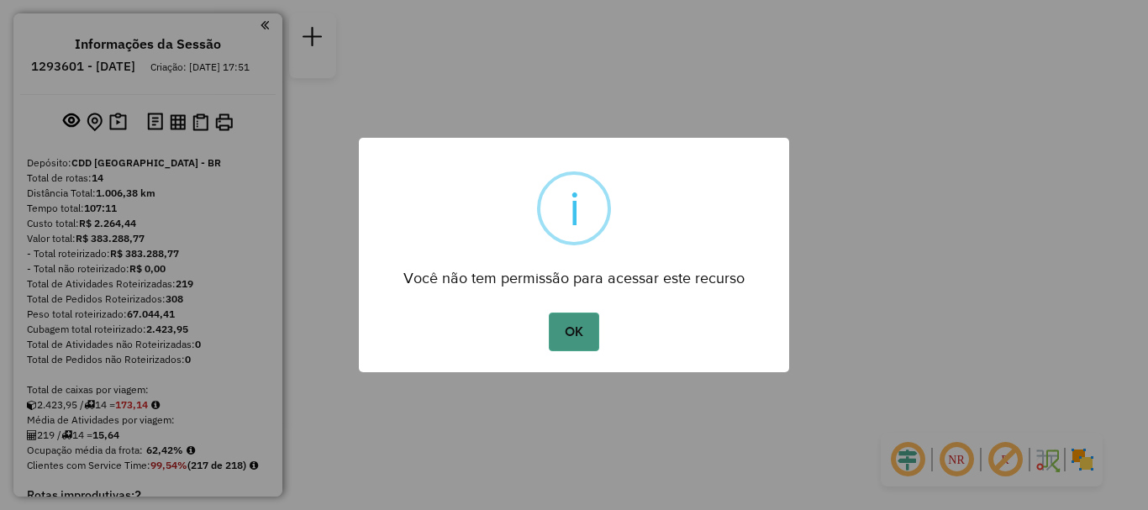
click at [562, 334] on button "OK" at bounding box center [574, 332] width 50 height 39
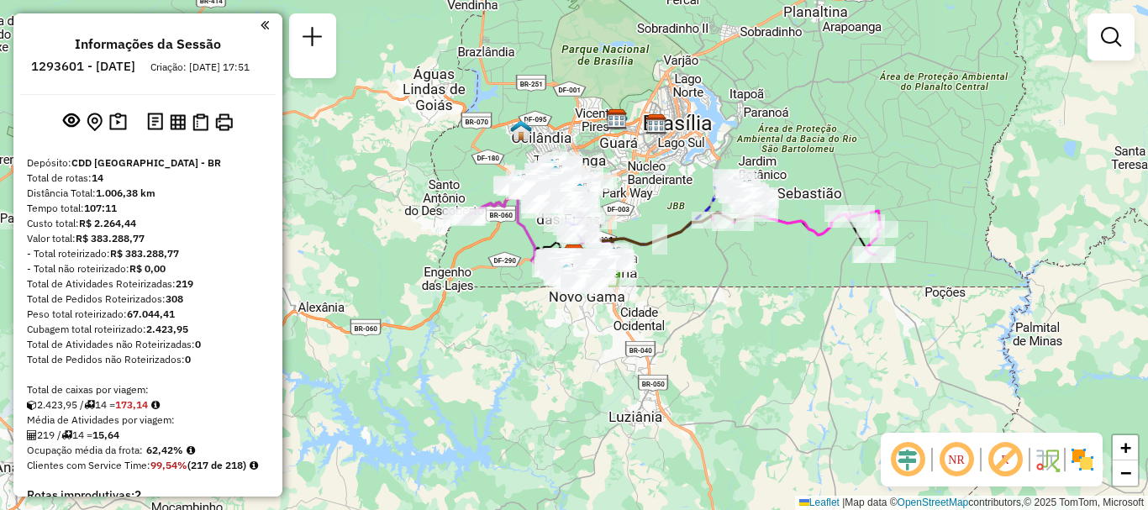
click at [1093, 41] on div at bounding box center [1111, 36] width 47 height 47
click at [1115, 38] on em at bounding box center [1111, 37] width 20 height 20
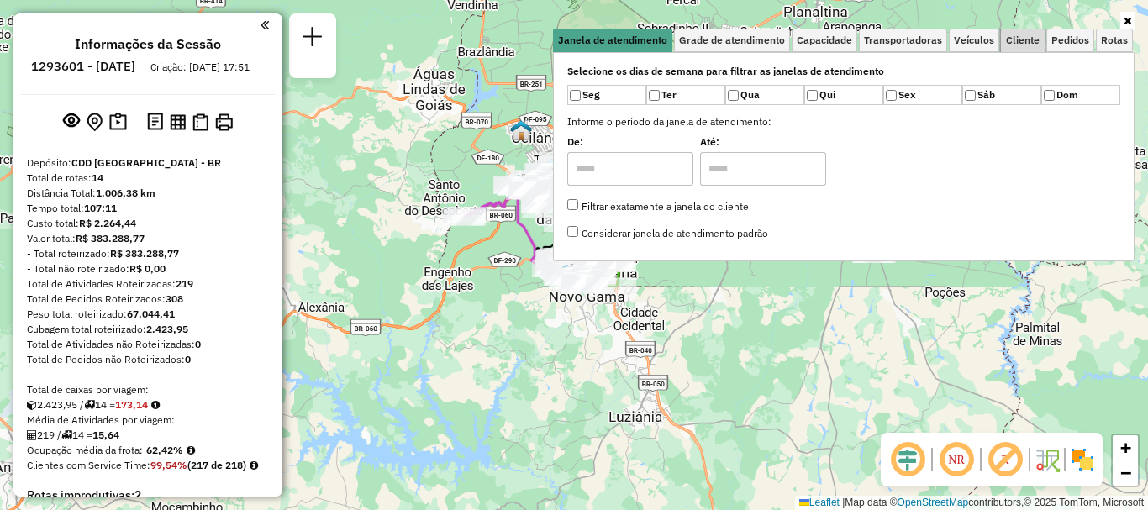
click at [1021, 45] on span "Cliente" at bounding box center [1023, 40] width 34 height 10
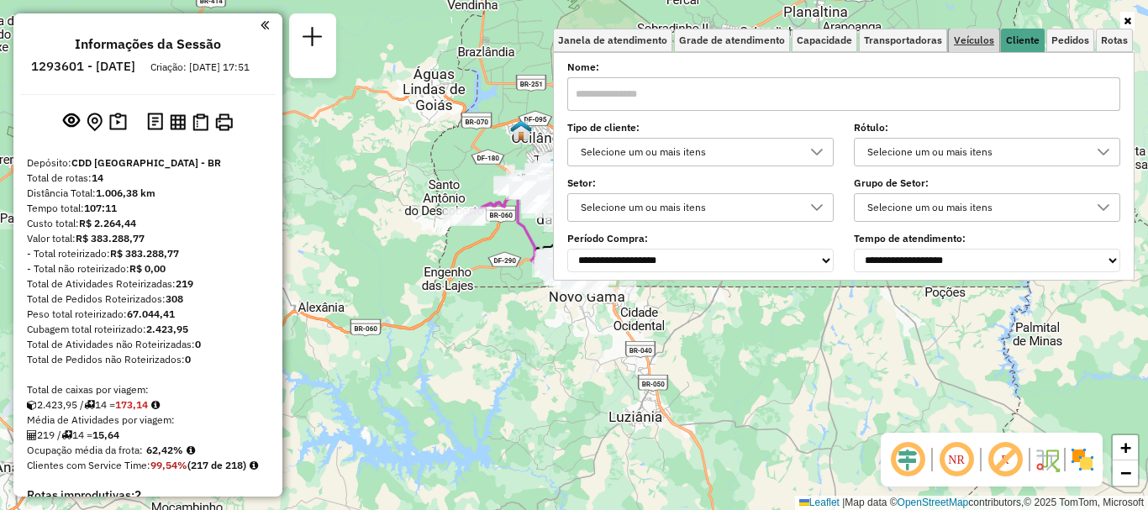
click at [970, 39] on span "Veículos" at bounding box center [974, 40] width 40 height 10
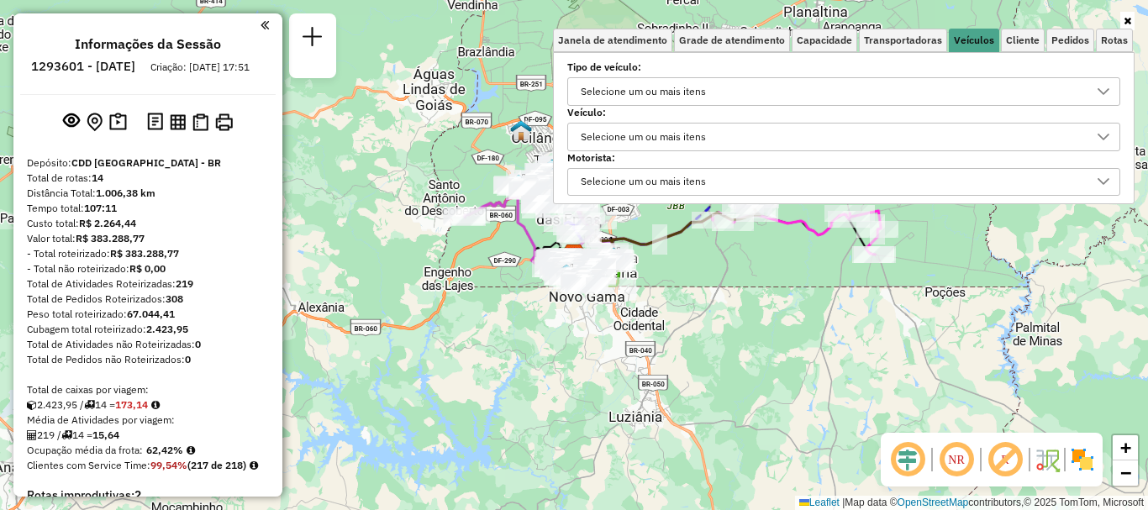
click at [689, 136] on div "Selecione um ou mais itens" at bounding box center [643, 137] width 137 height 27
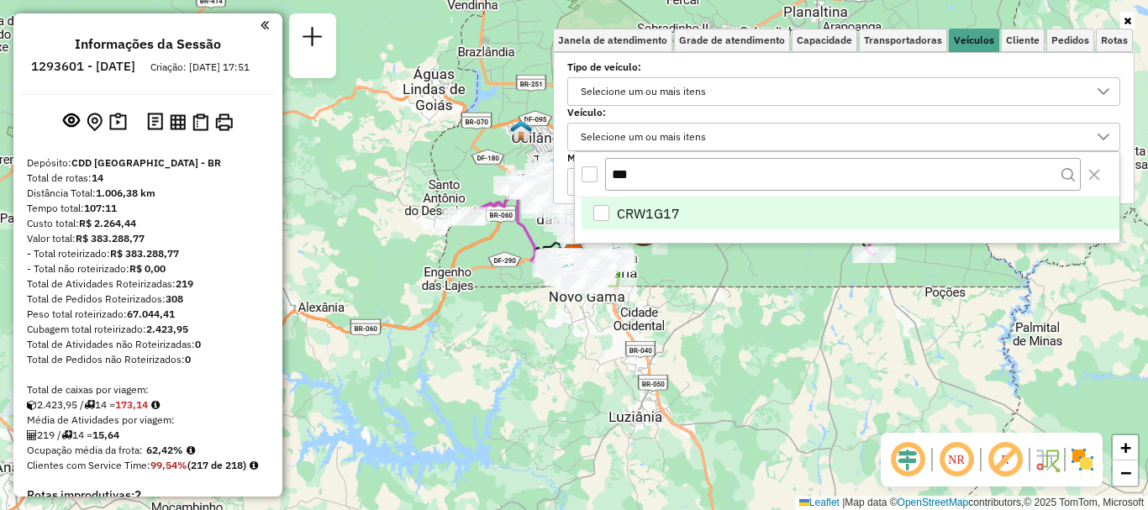
type input "***"
click at [693, 219] on li "CRW1G17" at bounding box center [851, 214] width 538 height 32
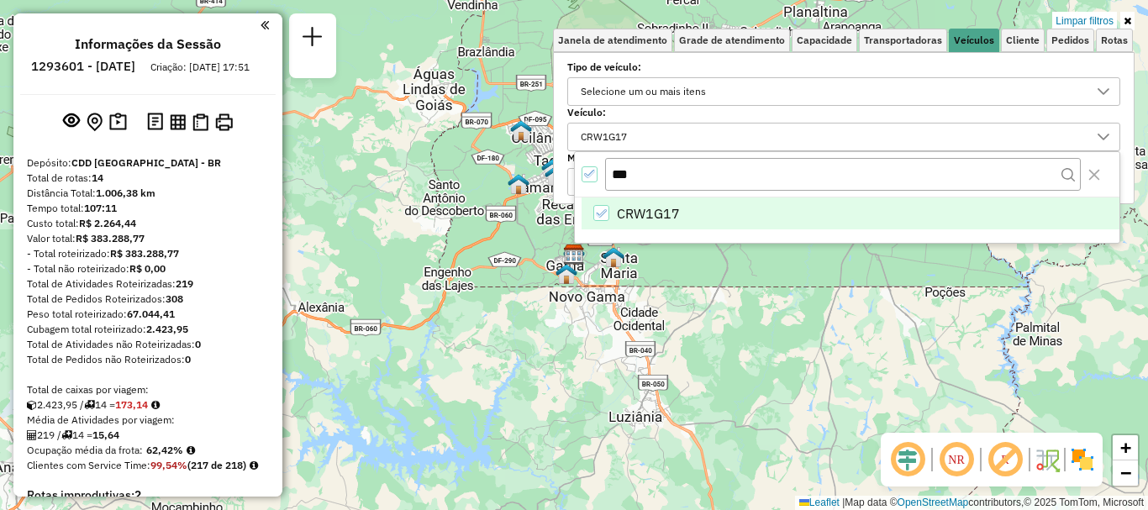
click at [1132, 19] on link at bounding box center [1128, 21] width 14 height 18
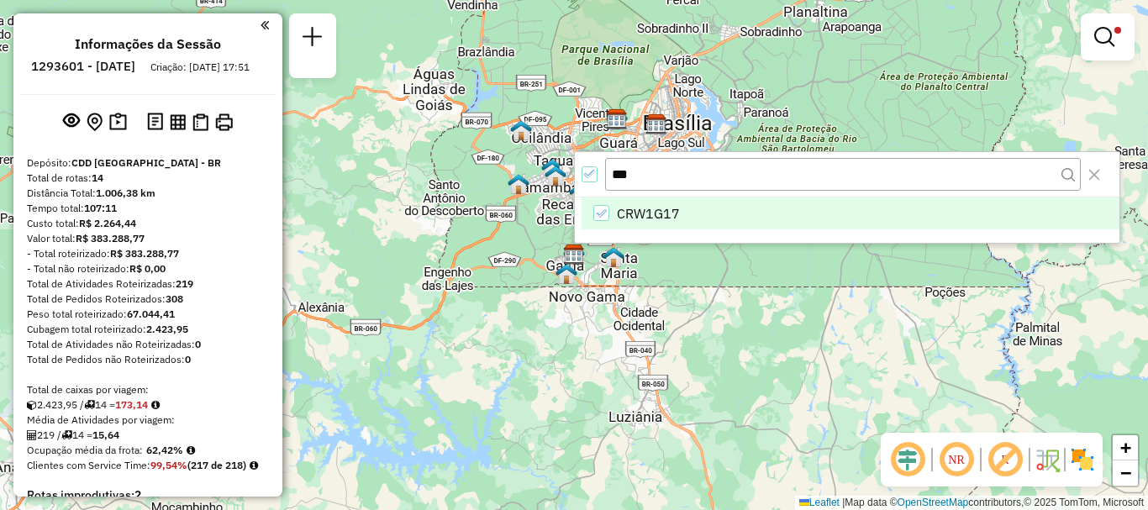
click at [779, 337] on div "Limpar filtros Janela de atendimento Grade de atendimento Capacidade Transporta…" at bounding box center [574, 255] width 1148 height 510
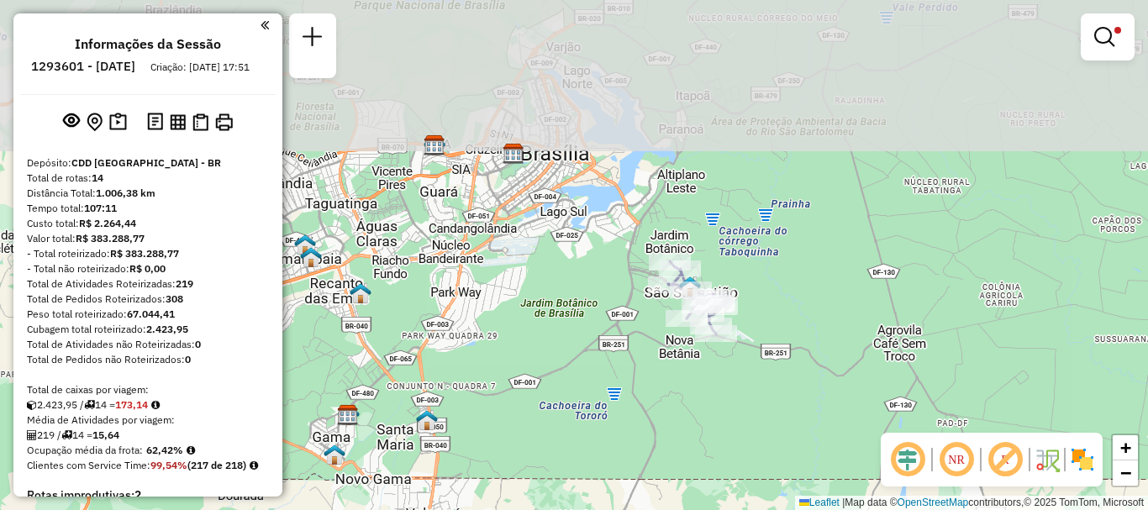
drag, startPoint x: 776, startPoint y: 205, endPoint x: 765, endPoint y: 393, distance: 187.8
click at [765, 393] on div "Limpar filtros Janela de atendimento Grade de atendimento Capacidade Transporta…" at bounding box center [574, 255] width 1148 height 510
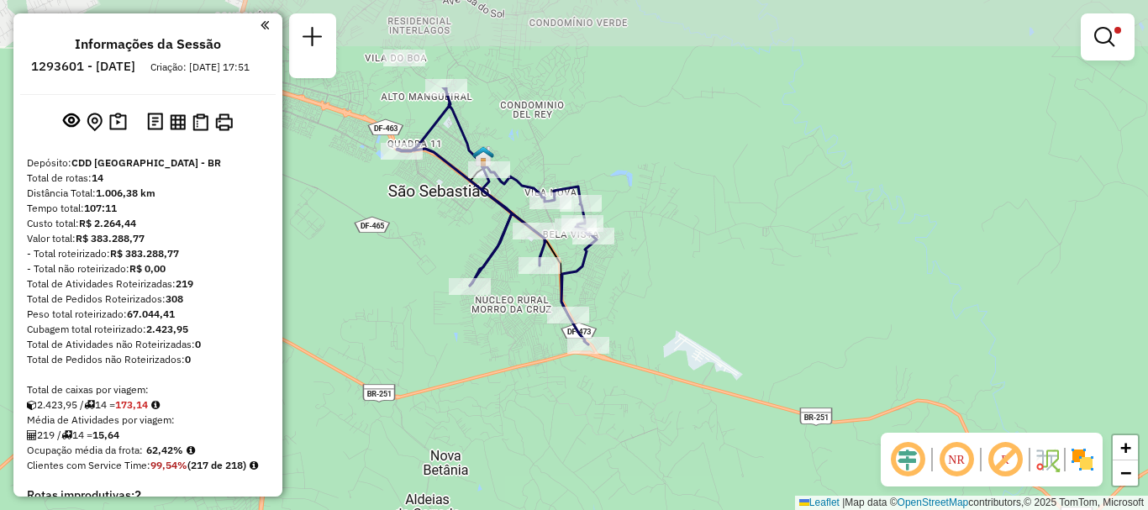
drag, startPoint x: 623, startPoint y: 328, endPoint x: 696, endPoint y: 457, distance: 148.7
click at [696, 457] on div "Limpar filtros Janela de atendimento Grade de atendimento Capacidade Transporta…" at bounding box center [574, 255] width 1148 height 510
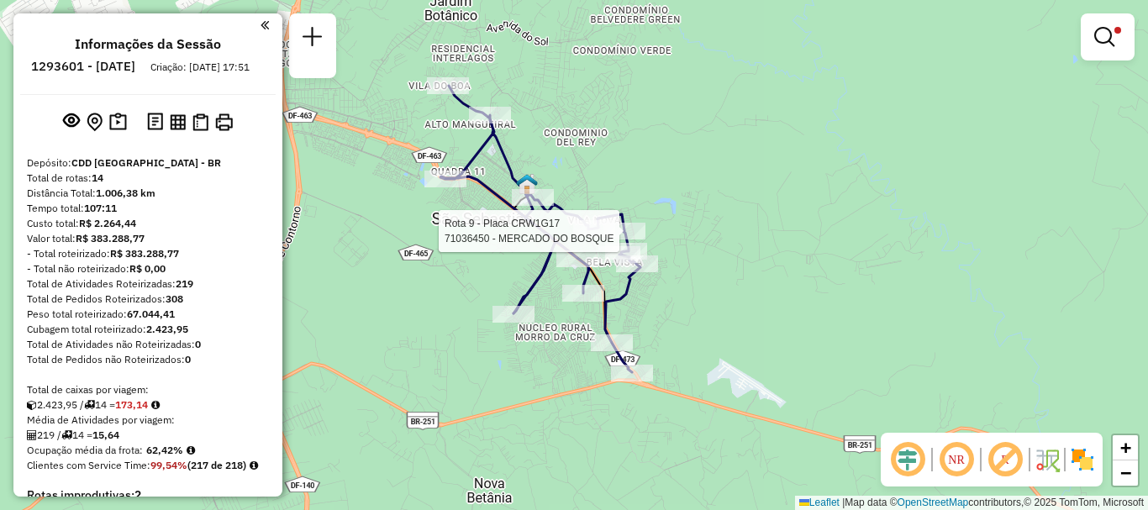
select select "**********"
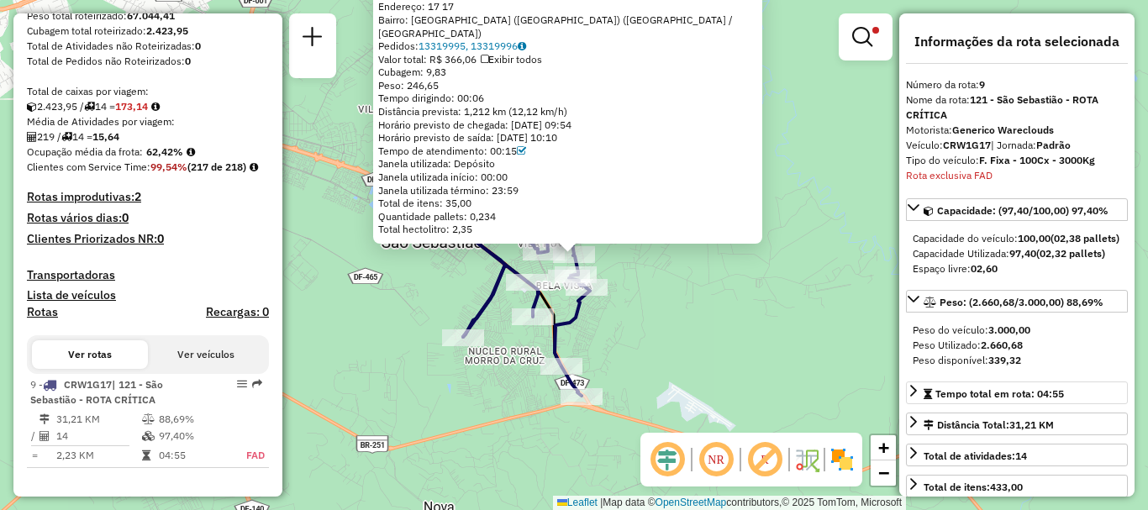
scroll to position [252, 0]
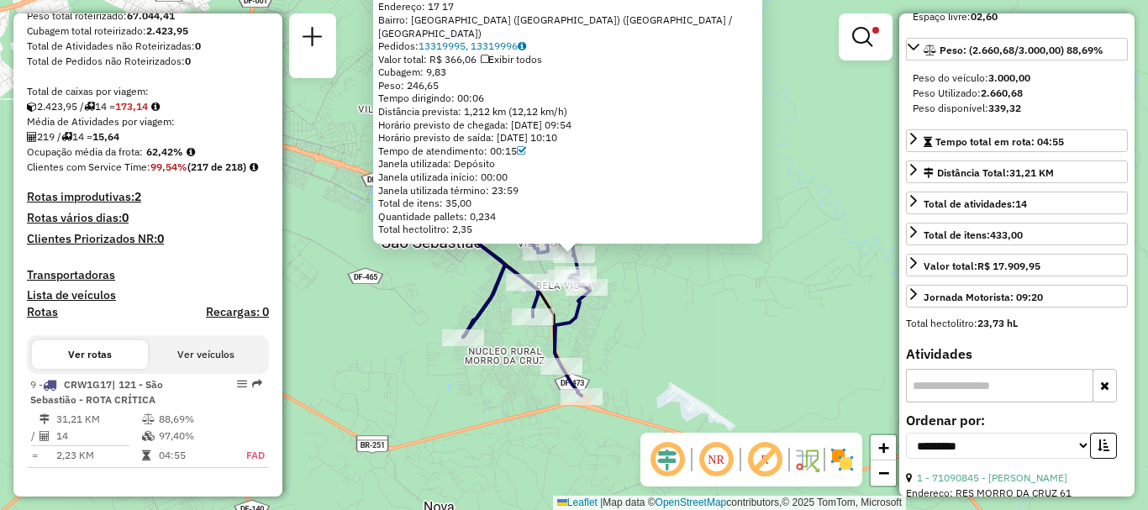
click at [1021, 403] on input "text" at bounding box center [999, 386] width 187 height 34
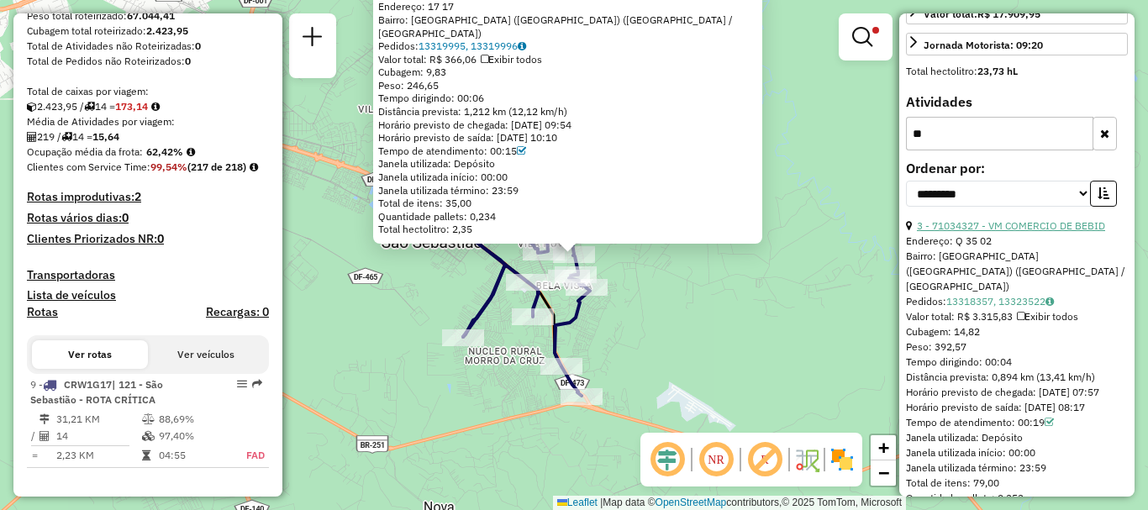
type input "**"
click at [1030, 232] on link "3 - 71034327 - VM COMERCIO DE BEBID" at bounding box center [1011, 225] width 188 height 13
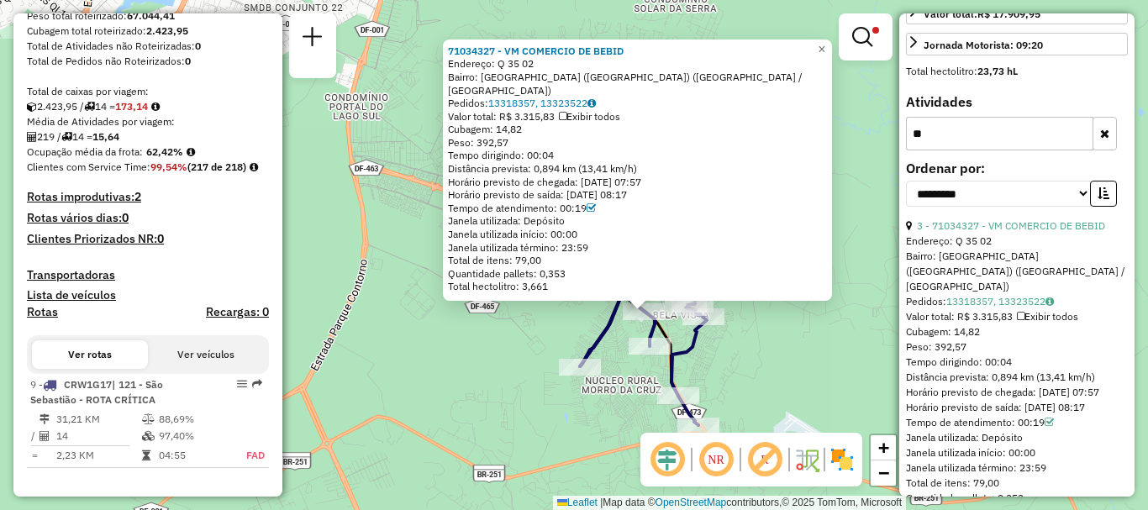
drag, startPoint x: 702, startPoint y: 335, endPoint x: 772, endPoint y: 391, distance: 89.7
click at [772, 391] on div "71034327 - VM COMERCIO DE BEBID Endereço: Q 35 02 Bairro: VILA SAO JOSE (SAO SE…" at bounding box center [574, 255] width 1148 height 510
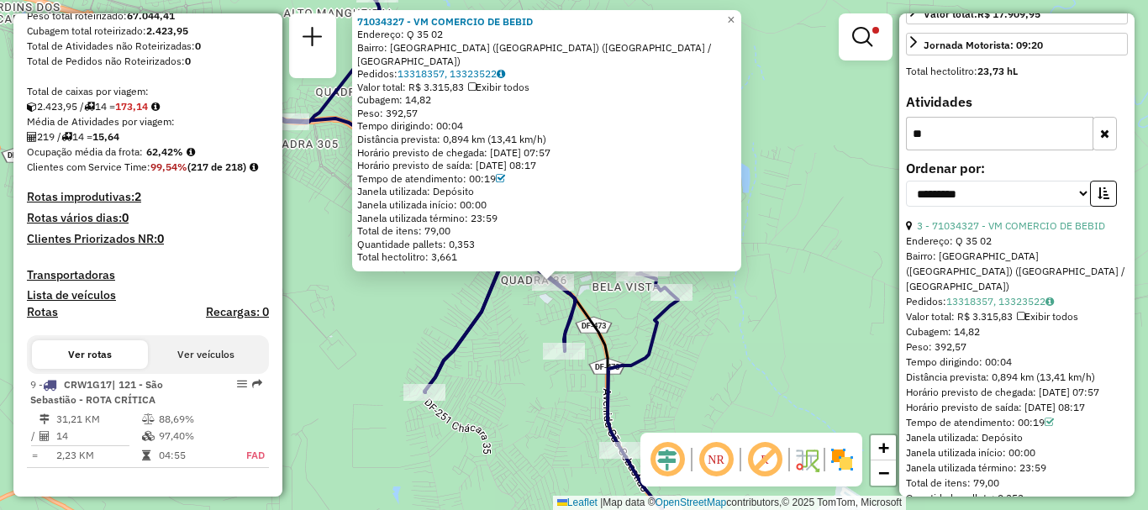
drag, startPoint x: 697, startPoint y: 349, endPoint x: 719, endPoint y: 367, distance: 28.6
click at [719, 367] on div "71034327 - VM COMERCIO DE BEBID Endereço: Q 35 02 Bairro: VILA SAO JOSE (SAO SE…" at bounding box center [574, 255] width 1148 height 510
click at [872, 110] on div "71034327 - VM COMERCIO DE BEBID Endereço: Q 35 02 Bairro: VILA SAO JOSE (SAO SE…" at bounding box center [574, 255] width 1148 height 510
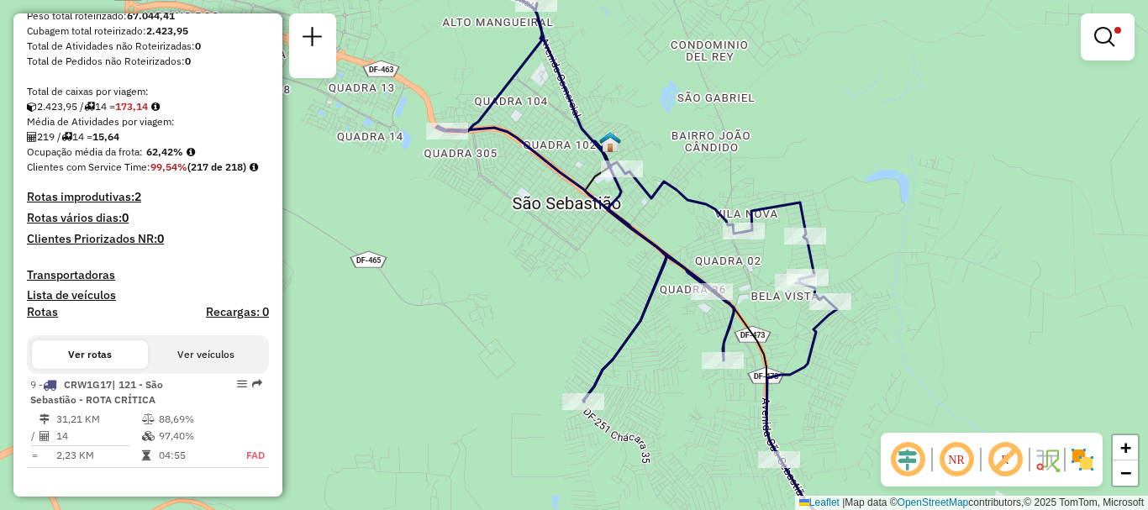
drag, startPoint x: 736, startPoint y: 349, endPoint x: 892, endPoint y: 356, distance: 155.7
click at [892, 356] on div "Limpar filtros Janela de atendimento Grade de atendimento Capacidade Transporta…" at bounding box center [574, 255] width 1148 height 510
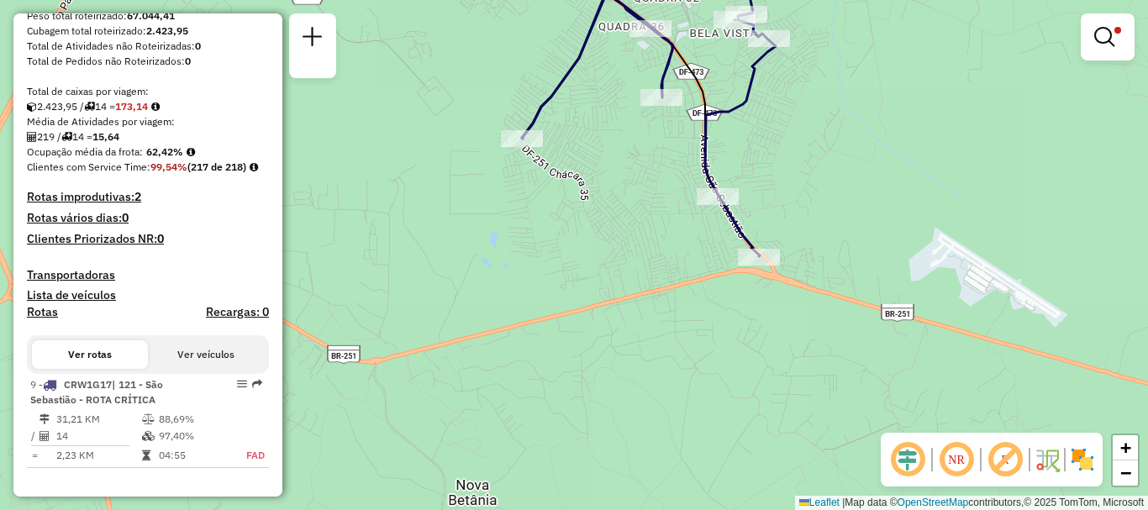
drag, startPoint x: 816, startPoint y: 415, endPoint x: 755, endPoint y: 212, distance: 212.3
click at [753, 150] on div "Limpar filtros Janela de atendimento Grade de atendimento Capacidade Transporta…" at bounding box center [574, 255] width 1148 height 510
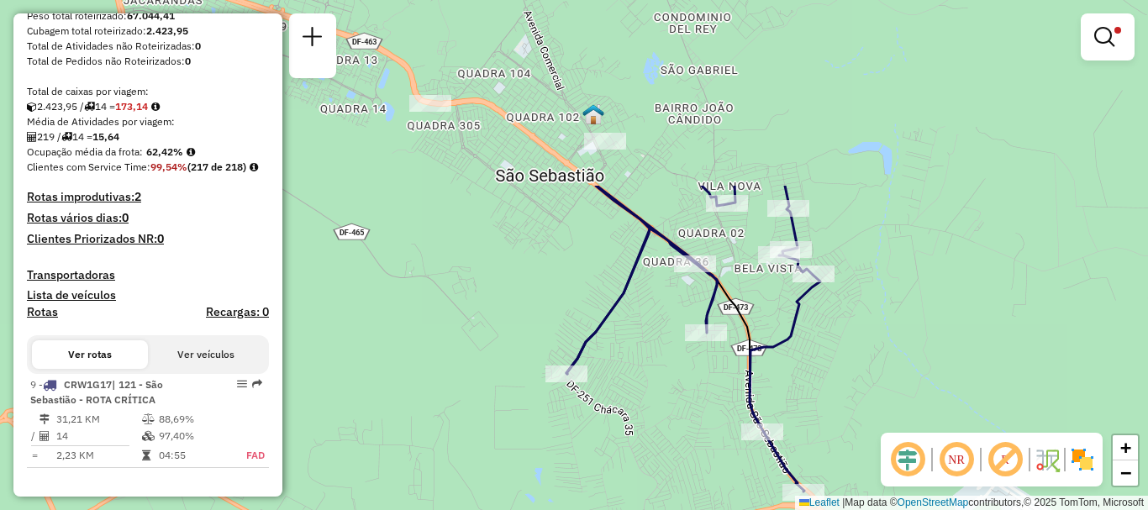
drag, startPoint x: 828, startPoint y: 203, endPoint x: 874, endPoint y: 441, distance: 241.4
click at [874, 441] on div "Limpar filtros Janela de atendimento Grade de atendimento Capacidade Transporta…" at bounding box center [574, 255] width 1148 height 510
